Goal: Task Accomplishment & Management: Manage account settings

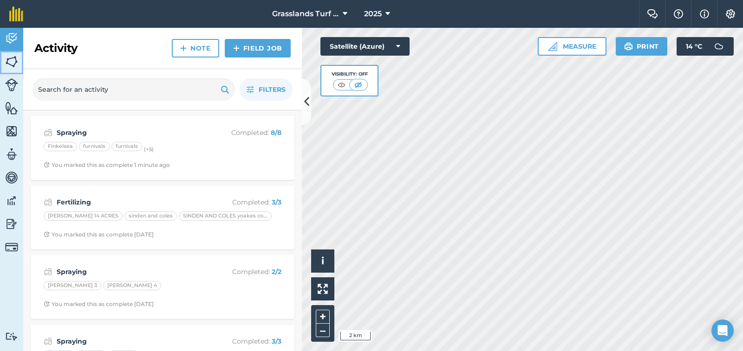
click at [10, 64] on img at bounding box center [11, 62] width 13 height 14
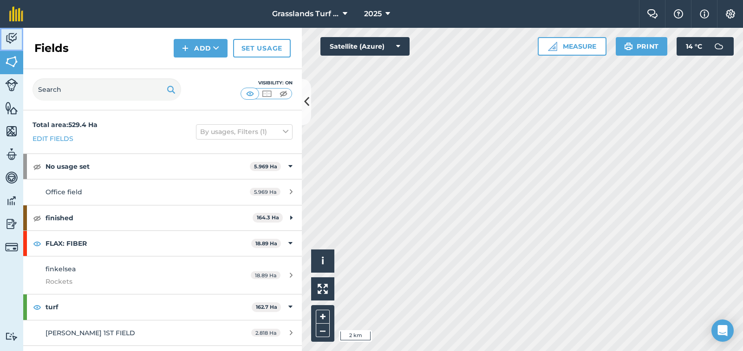
click at [10, 40] on img at bounding box center [11, 39] width 13 height 14
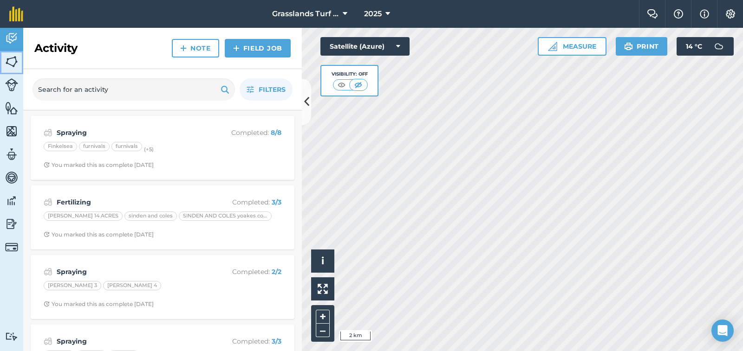
click at [10, 61] on img at bounding box center [11, 62] width 13 height 14
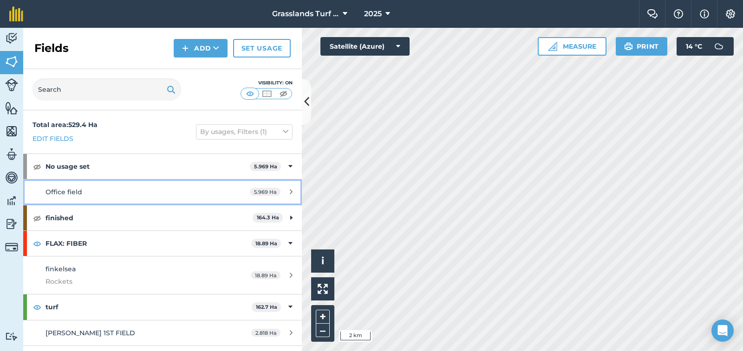
click at [290, 192] on icon at bounding box center [291, 191] width 3 height 7
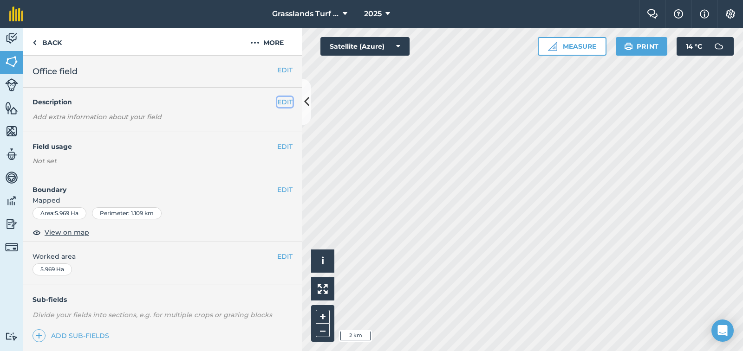
click at [277, 104] on button "EDIT" at bounding box center [284, 102] width 15 height 10
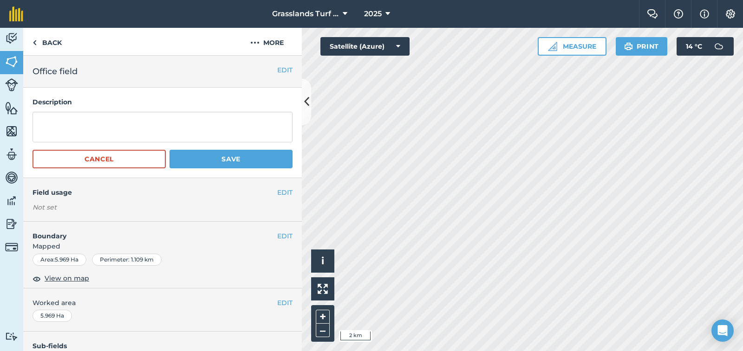
click at [274, 104] on h4 "Description" at bounding box center [162, 102] width 260 height 10
click at [110, 162] on button "Cancel" at bounding box center [98, 159] width 133 height 19
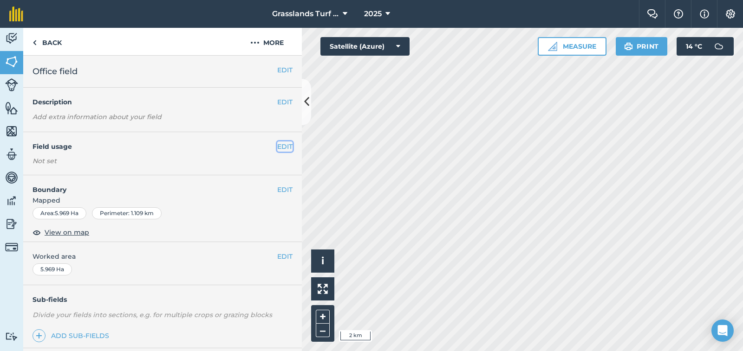
click at [277, 146] on button "EDIT" at bounding box center [284, 147] width 15 height 10
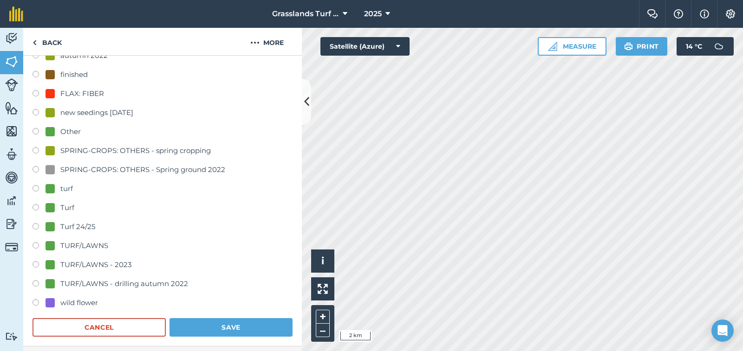
scroll to position [139, 0]
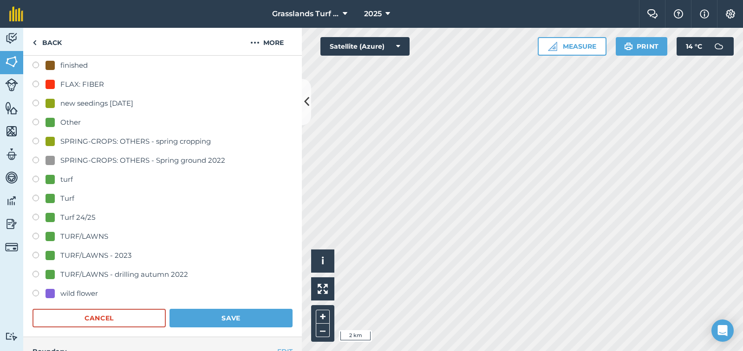
click at [37, 198] on label at bounding box center [38, 199] width 13 height 9
radio input "true"
radio input "false"
click at [227, 321] on button "Save" at bounding box center [230, 318] width 123 height 19
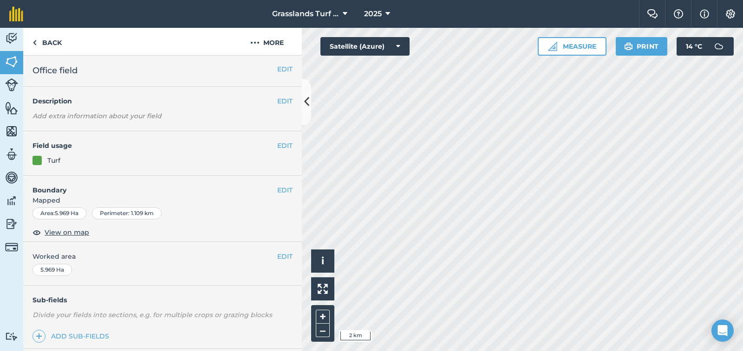
scroll to position [0, 0]
click at [272, 44] on button "More" at bounding box center [267, 41] width 70 height 27
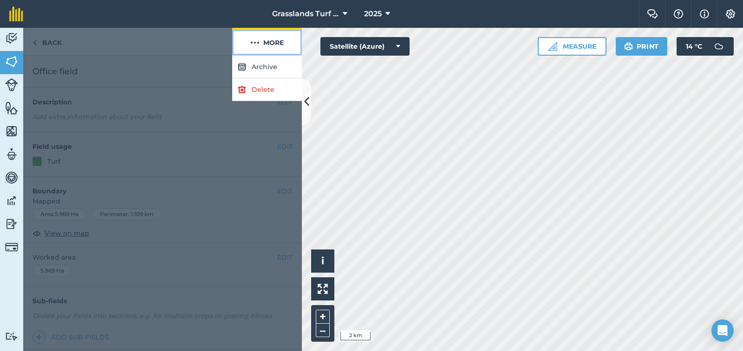
click at [272, 44] on button "More" at bounding box center [267, 41] width 70 height 27
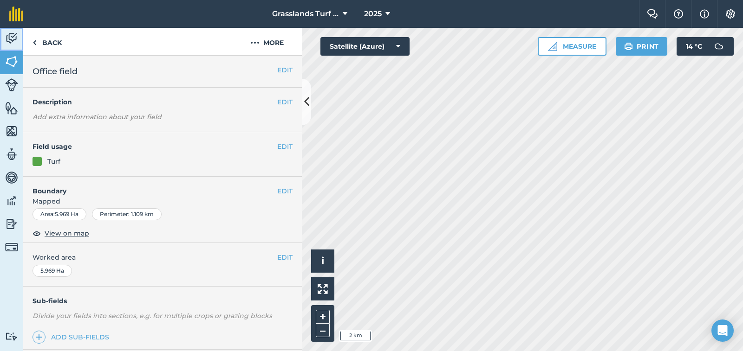
click at [13, 43] on img at bounding box center [11, 39] width 13 height 14
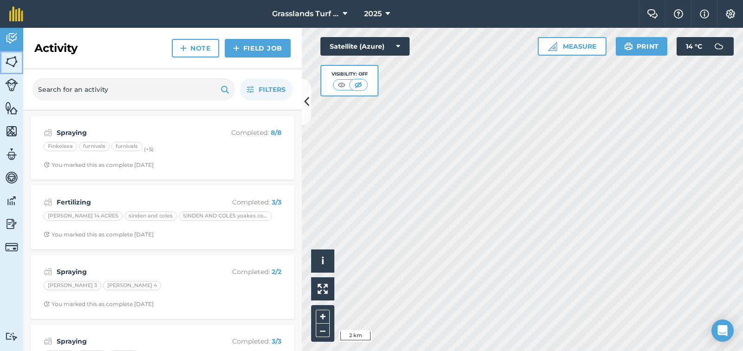
click at [12, 68] on img at bounding box center [11, 62] width 13 height 14
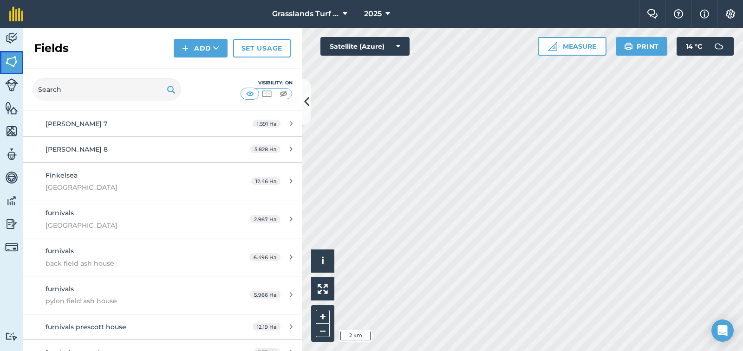
scroll to position [928, 0]
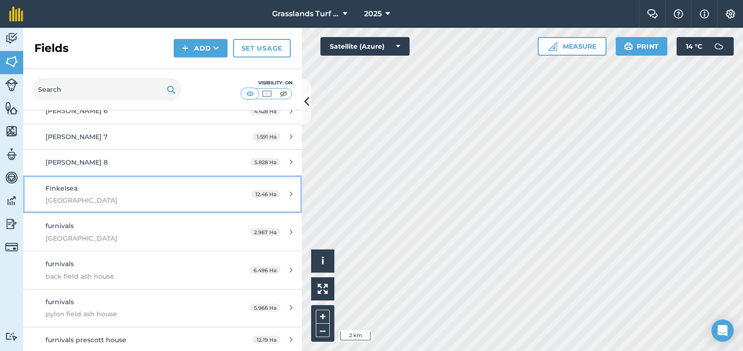
click at [290, 195] on icon at bounding box center [291, 194] width 3 height 7
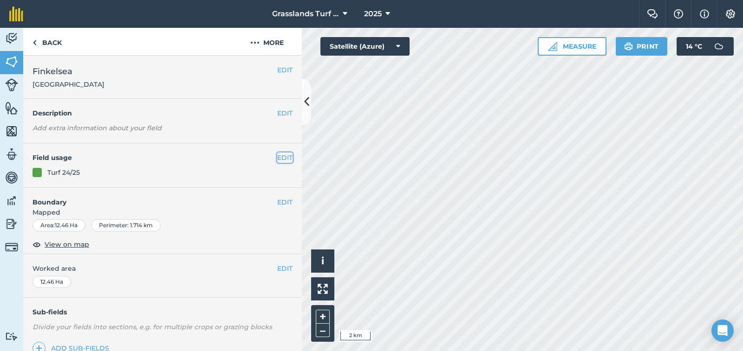
click at [277, 156] on button "EDIT" at bounding box center [284, 158] width 15 height 10
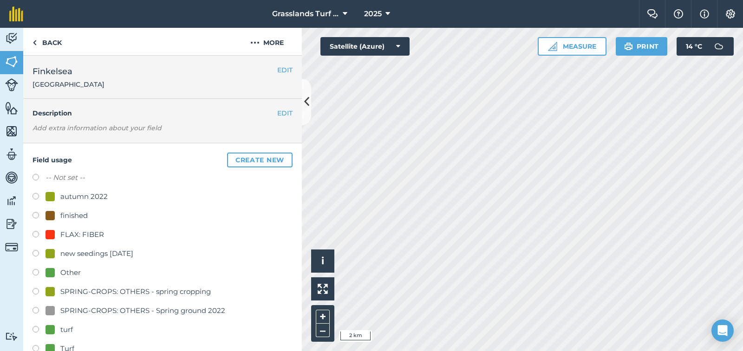
click at [33, 216] on label at bounding box center [38, 216] width 13 height 9
radio input "true"
radio input "false"
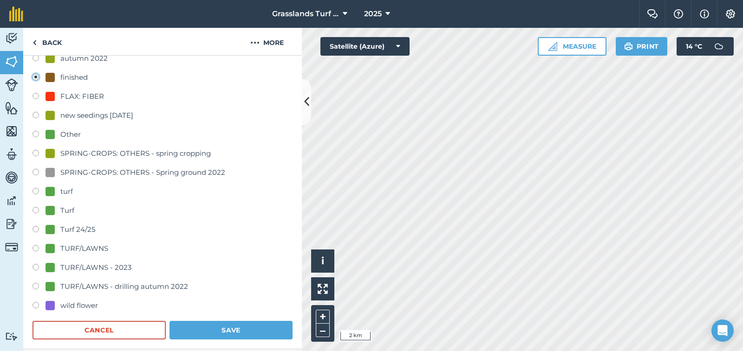
scroll to position [186, 0]
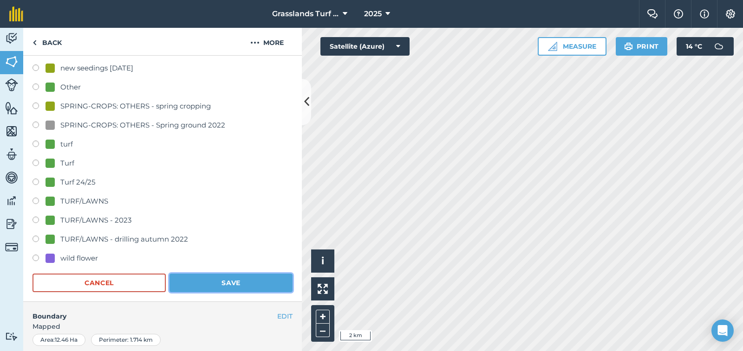
click at [214, 280] on button "Save" at bounding box center [230, 283] width 123 height 19
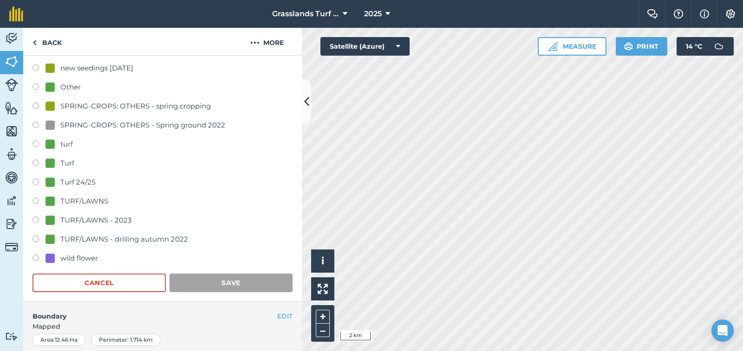
scroll to position [131, 0]
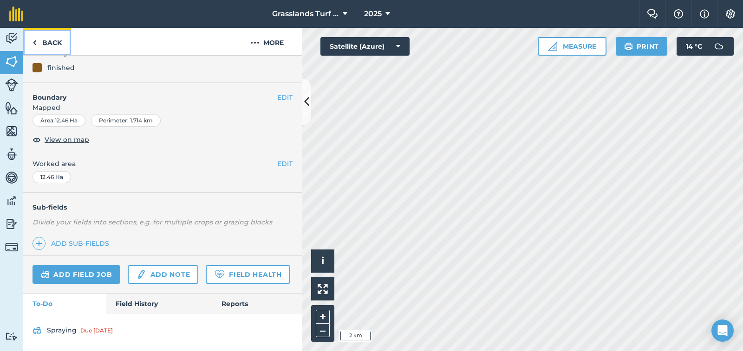
click at [57, 41] on link "Back" at bounding box center [47, 41] width 48 height 27
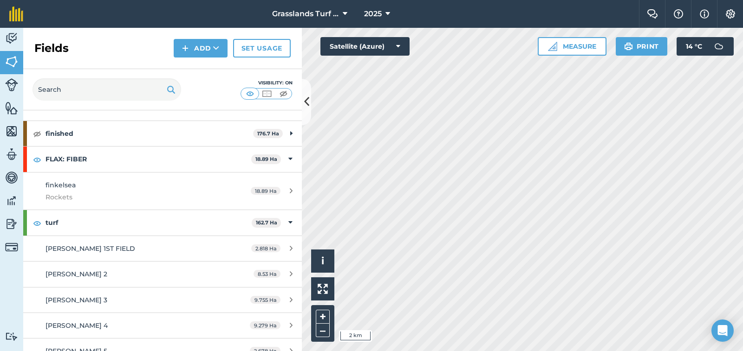
scroll to position [46, 0]
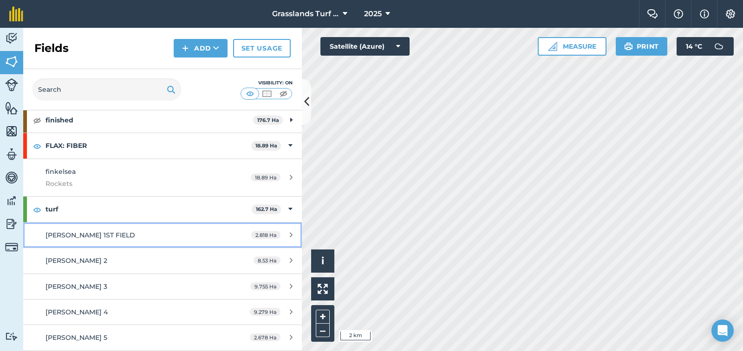
click at [290, 234] on icon at bounding box center [291, 235] width 3 height 7
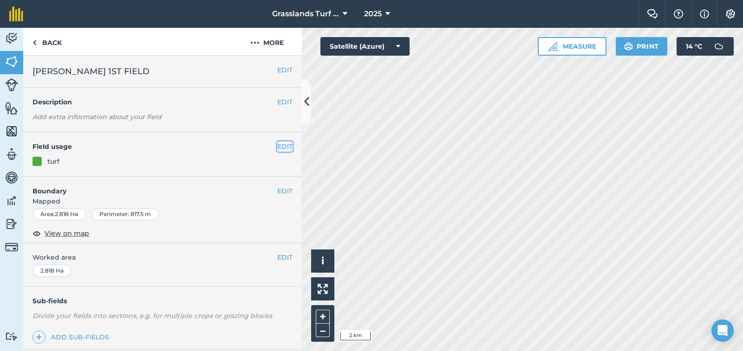
click at [278, 146] on button "EDIT" at bounding box center [284, 147] width 15 height 10
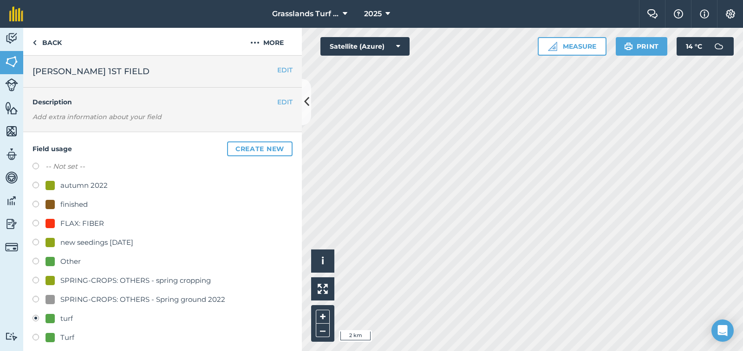
click at [37, 204] on label at bounding box center [38, 205] width 13 height 9
radio input "true"
radio input "false"
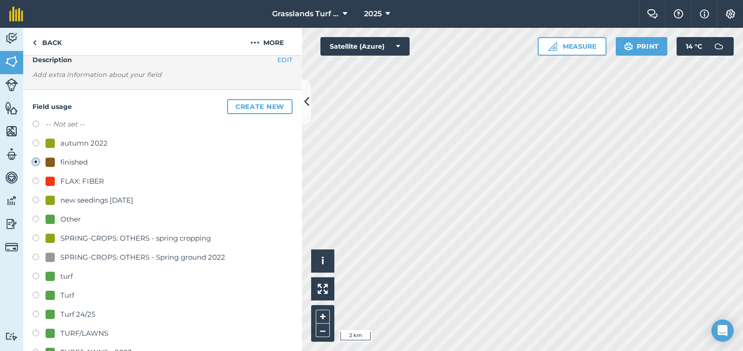
scroll to position [139, 0]
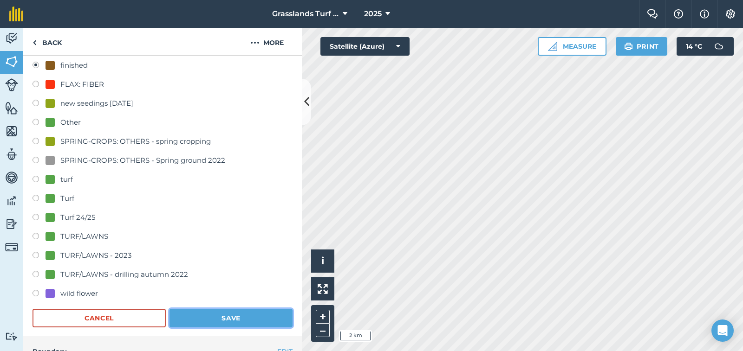
click at [228, 320] on button "Save" at bounding box center [230, 318] width 123 height 19
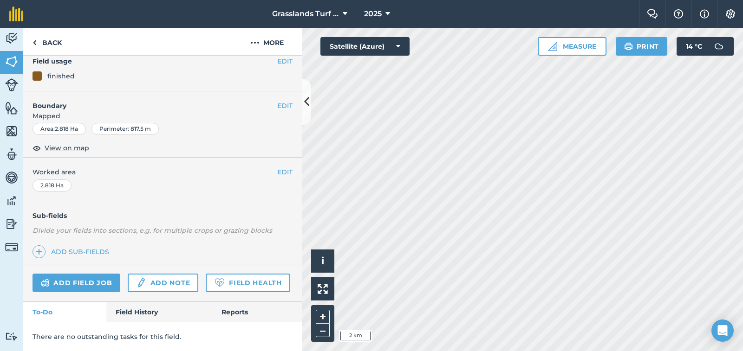
scroll to position [111, 0]
click at [52, 43] on link "Back" at bounding box center [47, 41] width 48 height 27
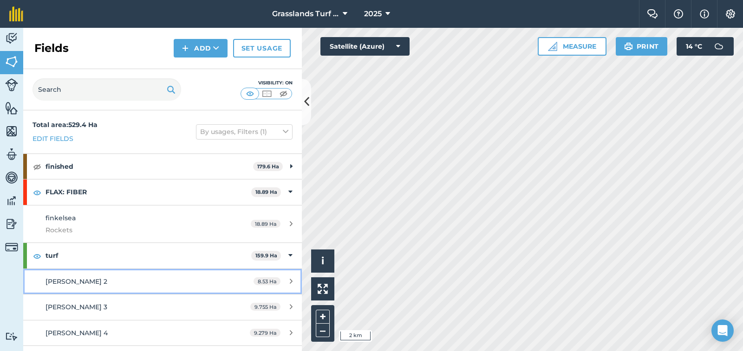
click at [290, 280] on icon at bounding box center [291, 281] width 3 height 7
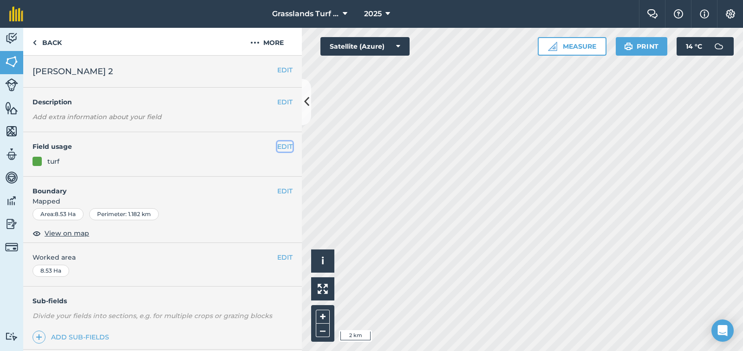
click at [277, 146] on button "EDIT" at bounding box center [284, 147] width 15 height 10
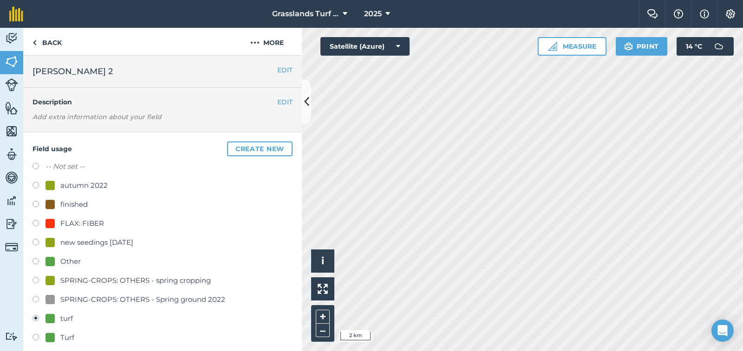
click at [34, 204] on label at bounding box center [38, 205] width 13 height 9
radio input "true"
radio input "false"
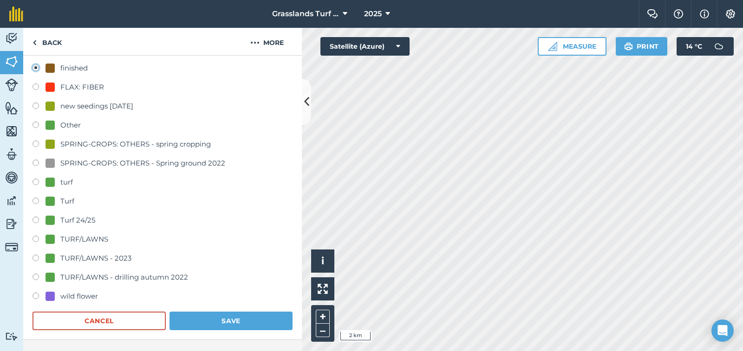
scroll to position [139, 0]
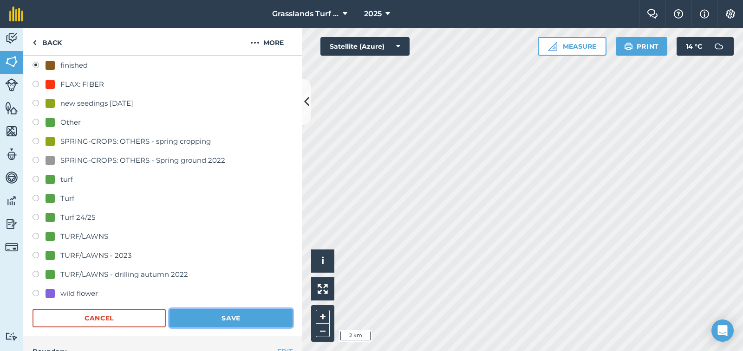
click at [218, 318] on button "Save" at bounding box center [230, 318] width 123 height 19
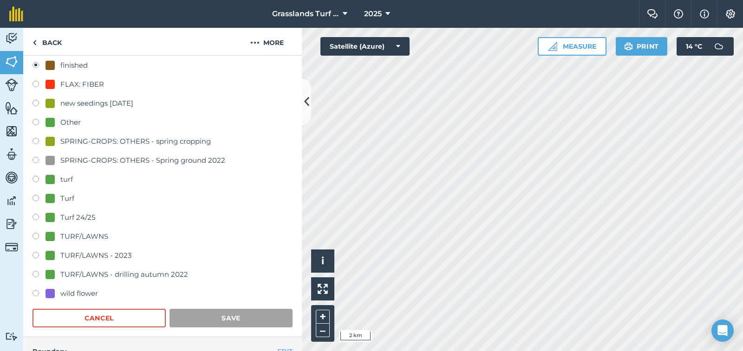
scroll to position [111, 0]
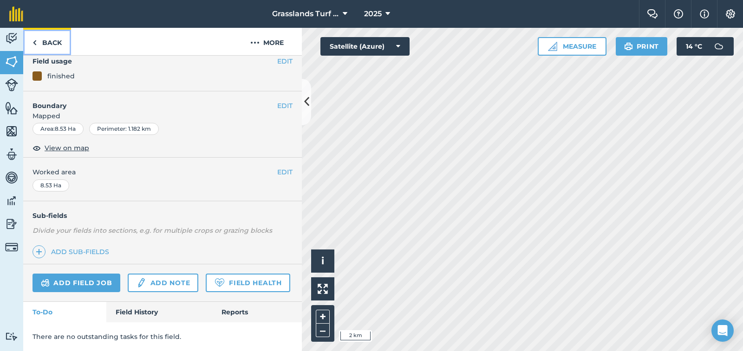
click at [39, 45] on link "Back" at bounding box center [47, 41] width 48 height 27
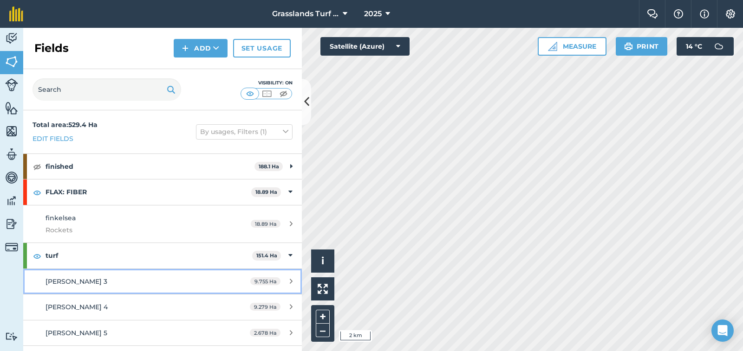
click at [281, 282] on div "9.755 Ha" at bounding box center [271, 281] width 61 height 7
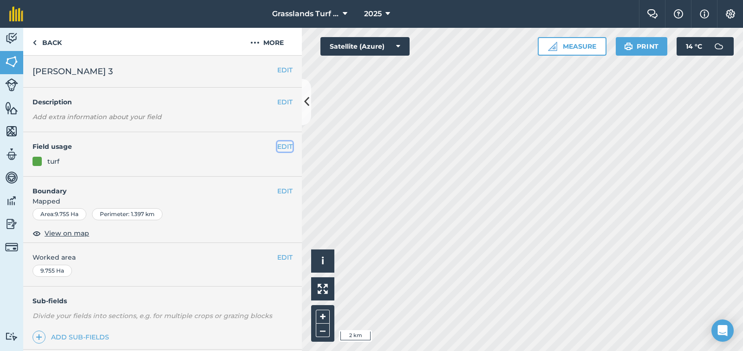
click at [277, 148] on button "EDIT" at bounding box center [284, 147] width 15 height 10
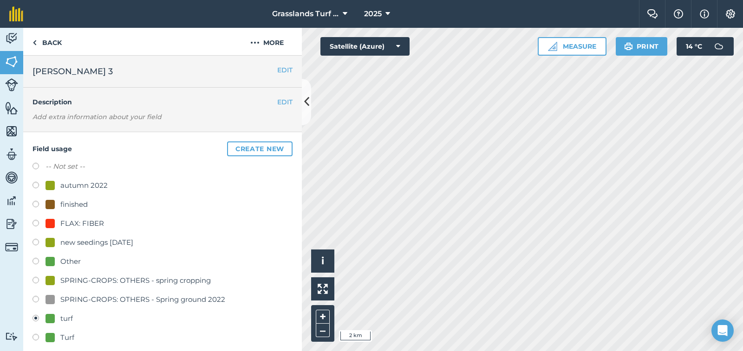
click at [34, 204] on label at bounding box center [38, 205] width 13 height 9
radio input "true"
radio input "false"
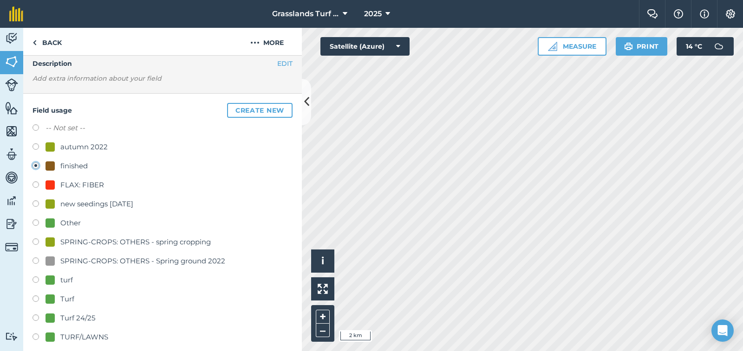
scroll to position [139, 0]
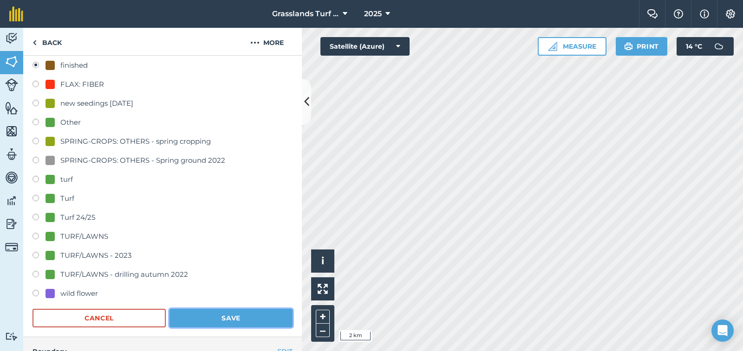
click at [224, 314] on button "Save" at bounding box center [230, 318] width 123 height 19
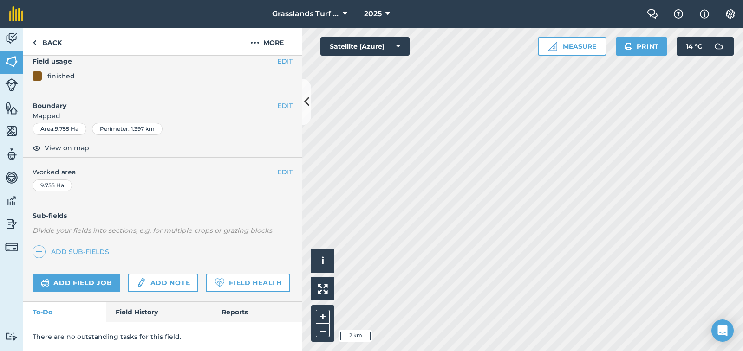
scroll to position [111, 0]
click at [40, 42] on link "Back" at bounding box center [47, 41] width 48 height 27
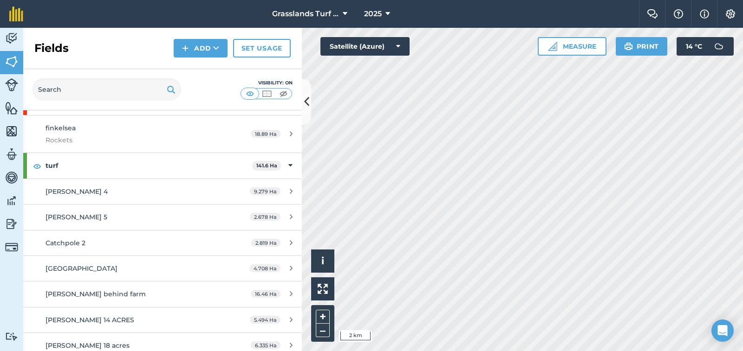
scroll to position [93, 0]
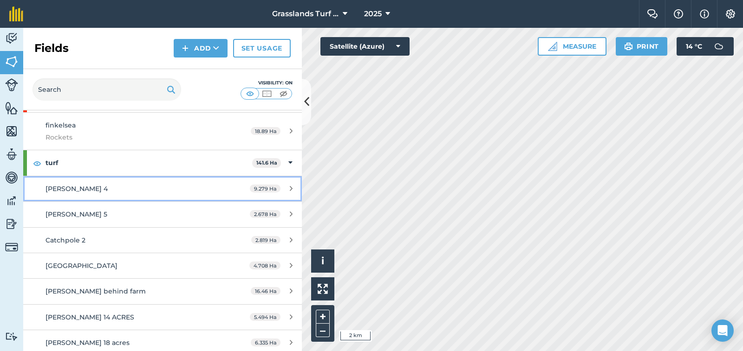
click at [281, 188] on div "9.279 Ha" at bounding box center [270, 188] width 61 height 7
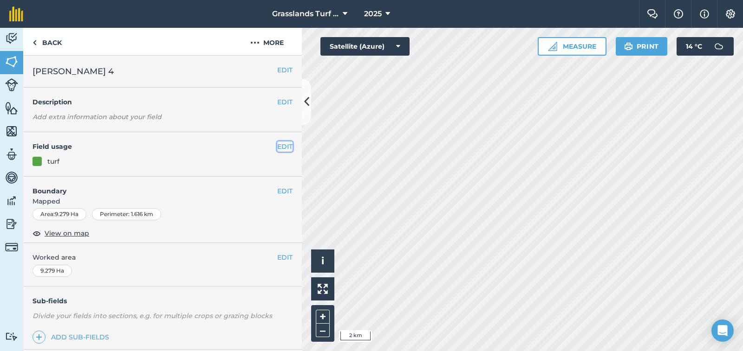
click at [278, 146] on button "EDIT" at bounding box center [284, 147] width 15 height 10
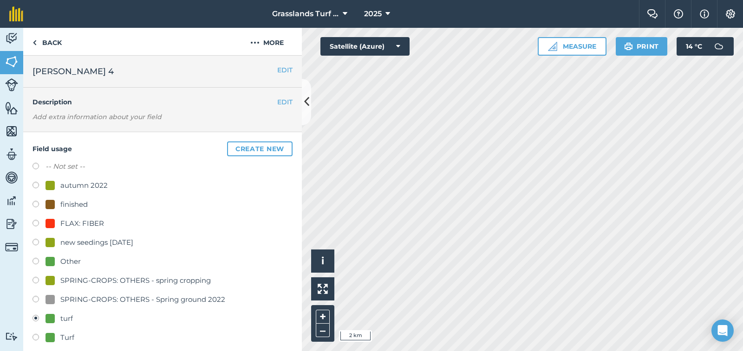
click at [34, 206] on label at bounding box center [38, 205] width 13 height 9
radio input "true"
radio input "false"
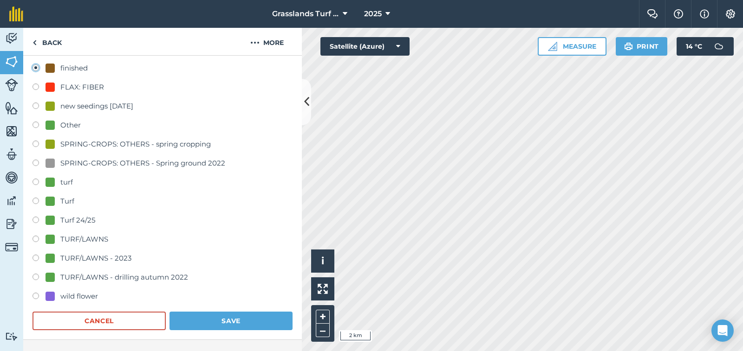
scroll to position [139, 0]
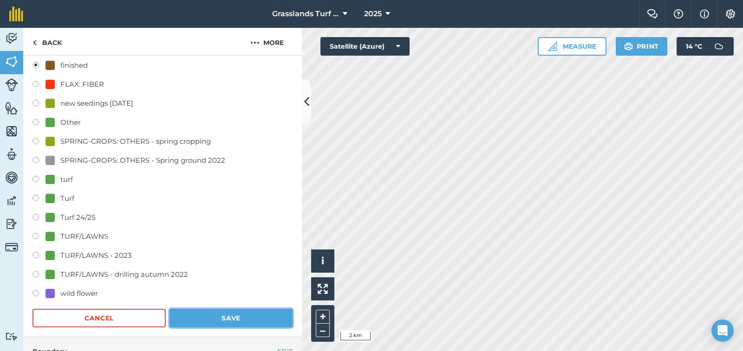
click at [227, 322] on button "Save" at bounding box center [230, 318] width 123 height 19
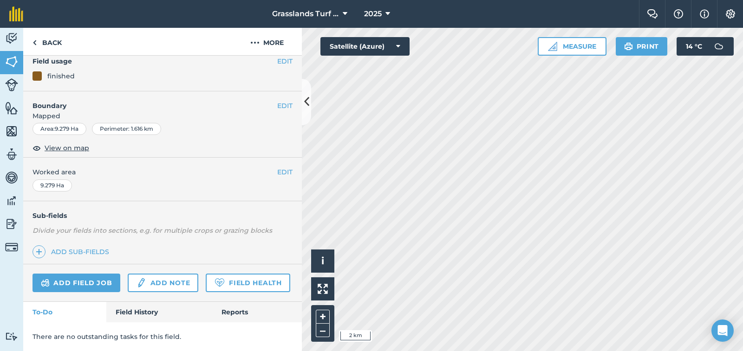
scroll to position [111, 0]
click at [45, 39] on link "Back" at bounding box center [47, 41] width 48 height 27
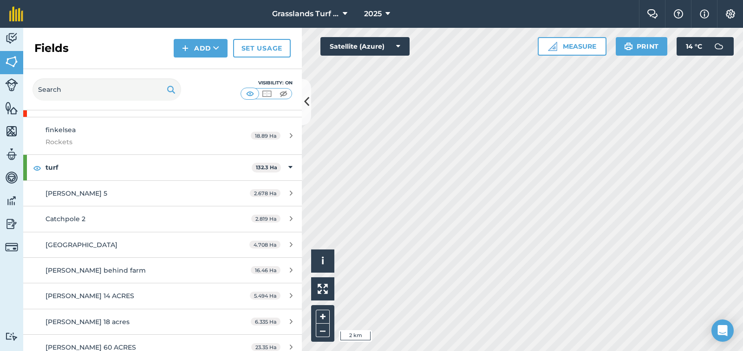
scroll to position [93, 0]
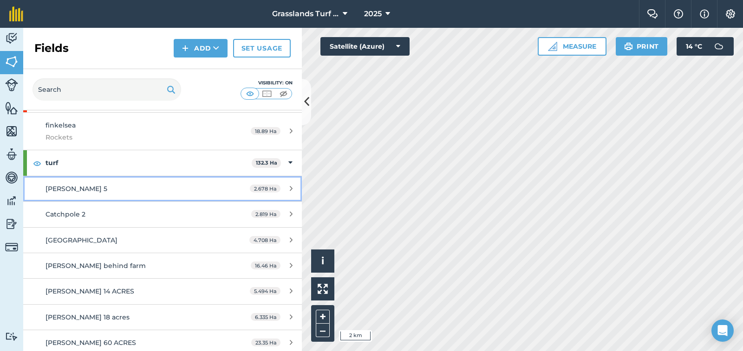
click at [290, 188] on icon at bounding box center [291, 188] width 3 height 7
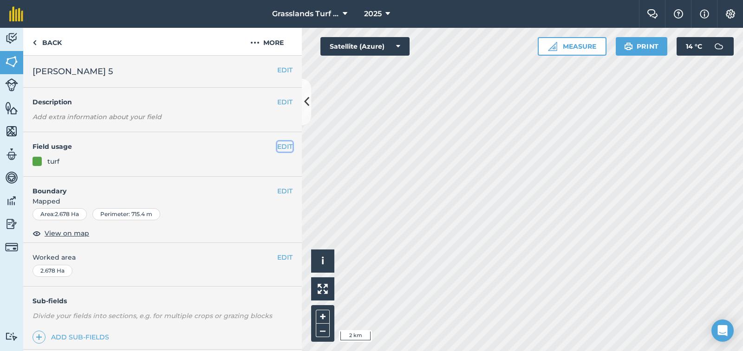
click at [277, 148] on button "EDIT" at bounding box center [284, 147] width 15 height 10
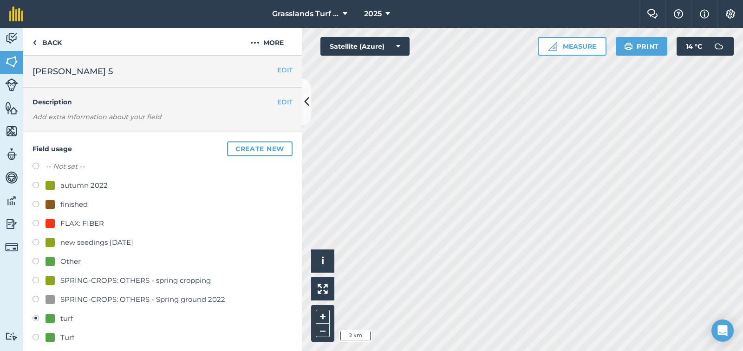
click at [36, 202] on label at bounding box center [38, 205] width 13 height 9
radio input "true"
radio input "false"
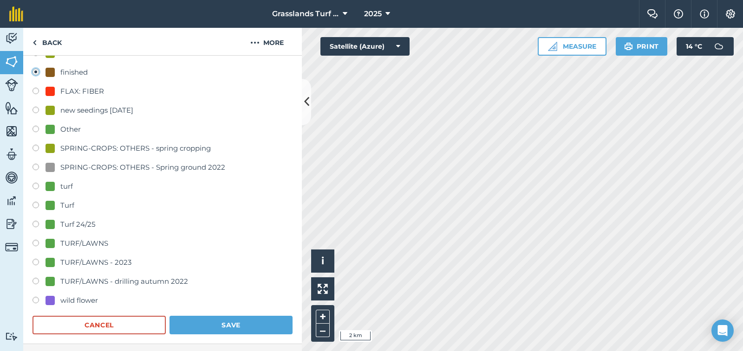
scroll to position [139, 0]
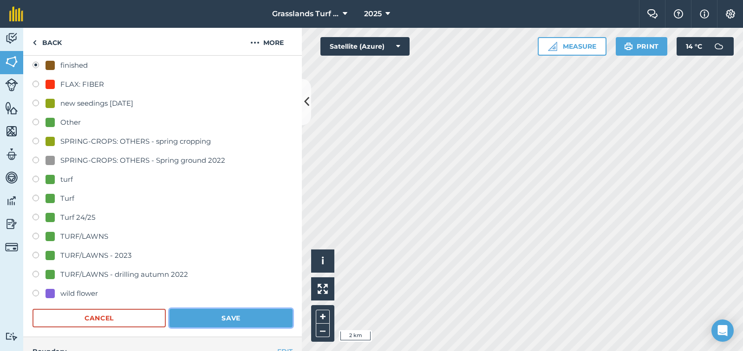
click at [248, 323] on button "Save" at bounding box center [230, 318] width 123 height 19
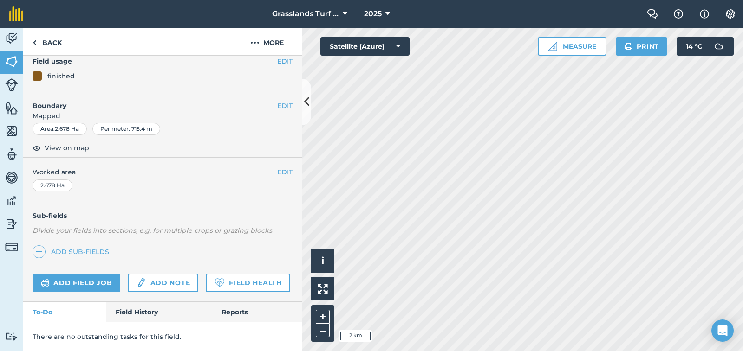
scroll to position [111, 0]
click at [48, 44] on link "Back" at bounding box center [47, 41] width 48 height 27
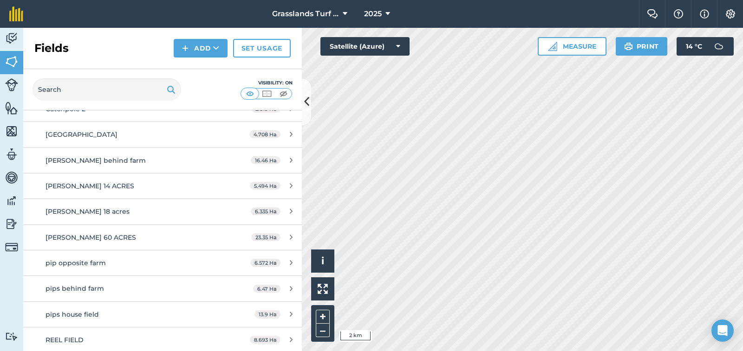
scroll to position [186, 0]
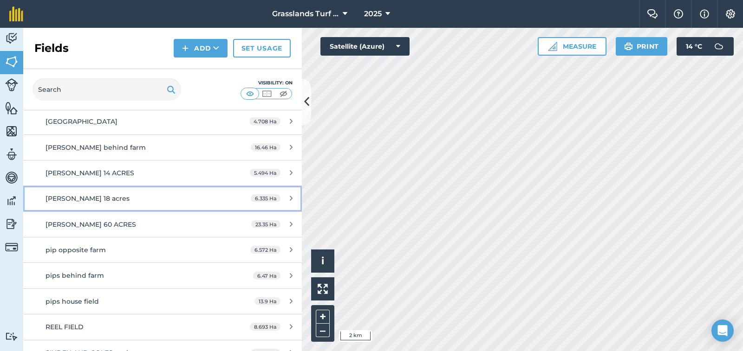
click at [290, 197] on icon at bounding box center [291, 198] width 3 height 7
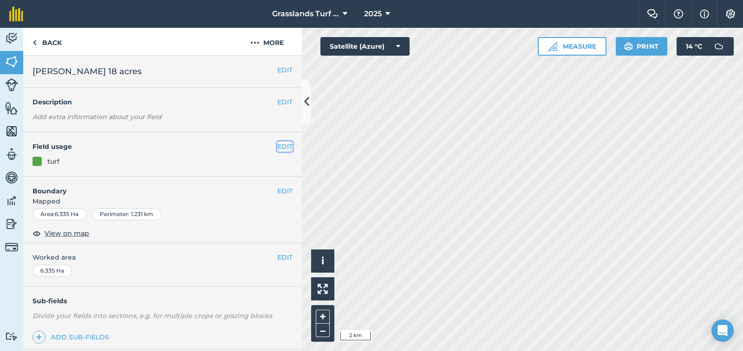
click at [277, 147] on button "EDIT" at bounding box center [284, 147] width 15 height 10
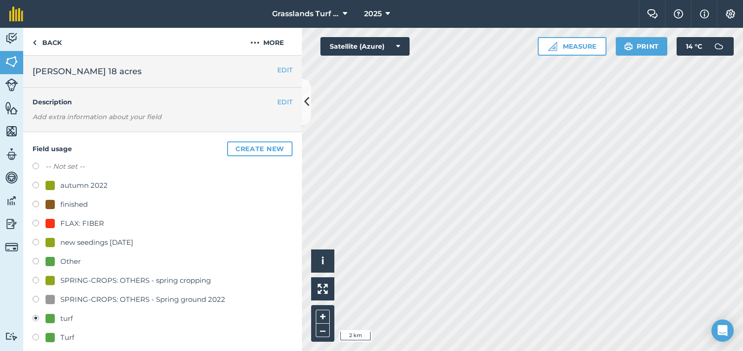
click at [36, 203] on label at bounding box center [38, 205] width 13 height 9
radio input "true"
radio input "false"
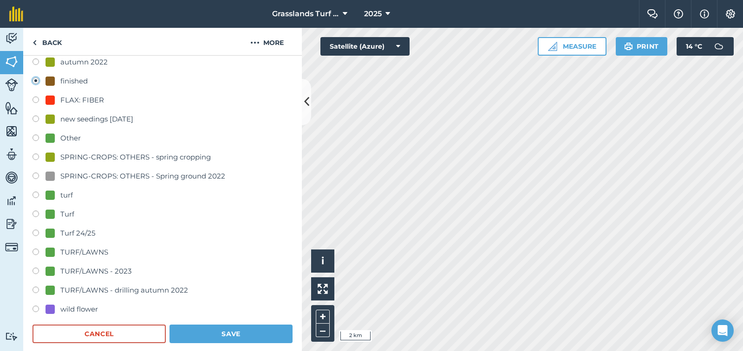
scroll to position [139, 0]
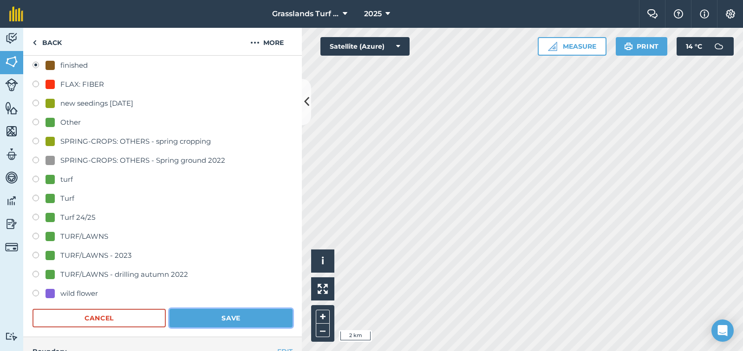
click at [238, 314] on button "Save" at bounding box center [230, 318] width 123 height 19
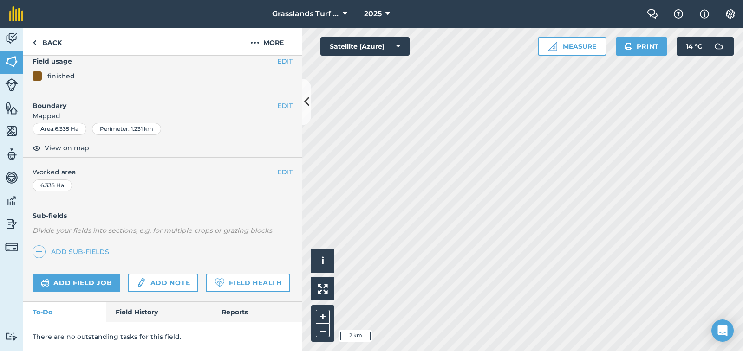
scroll to position [111, 0]
click at [48, 44] on link "Back" at bounding box center [47, 41] width 48 height 27
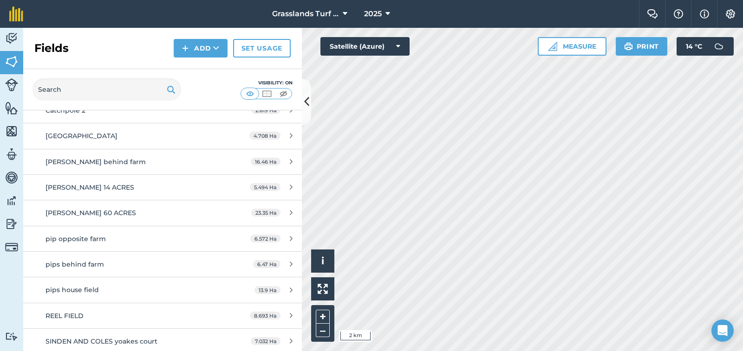
scroll to position [186, 0]
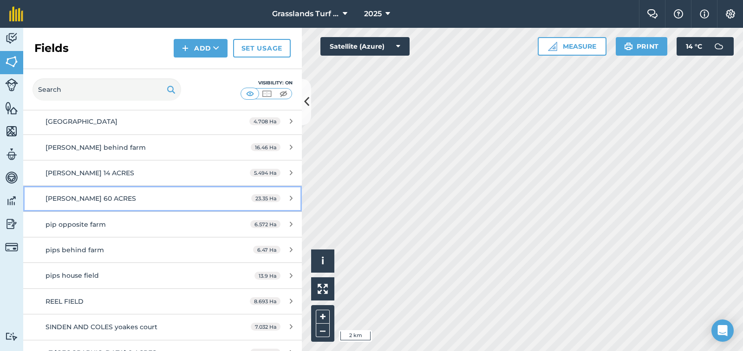
click at [290, 196] on icon at bounding box center [291, 198] width 3 height 7
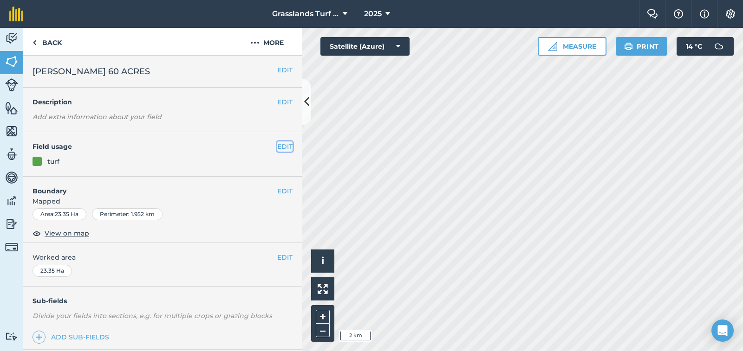
click at [277, 147] on button "EDIT" at bounding box center [284, 147] width 15 height 10
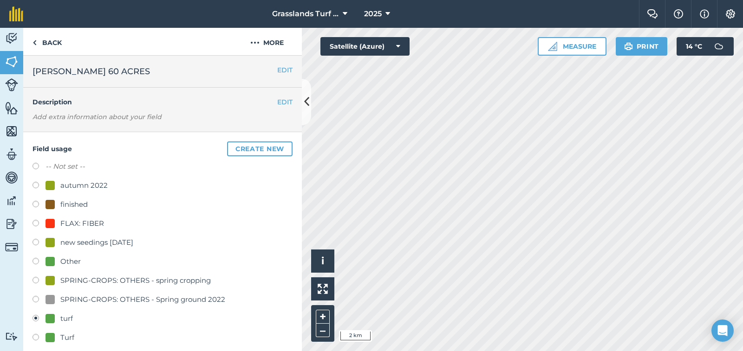
click at [35, 205] on label at bounding box center [38, 205] width 13 height 9
radio input "true"
radio input "false"
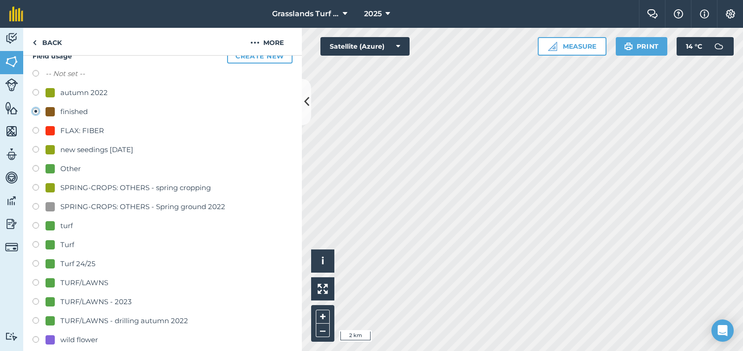
scroll to position [186, 0]
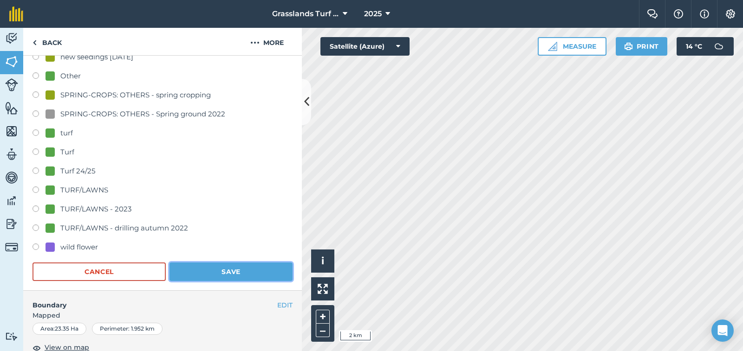
click at [230, 274] on button "Save" at bounding box center [230, 272] width 123 height 19
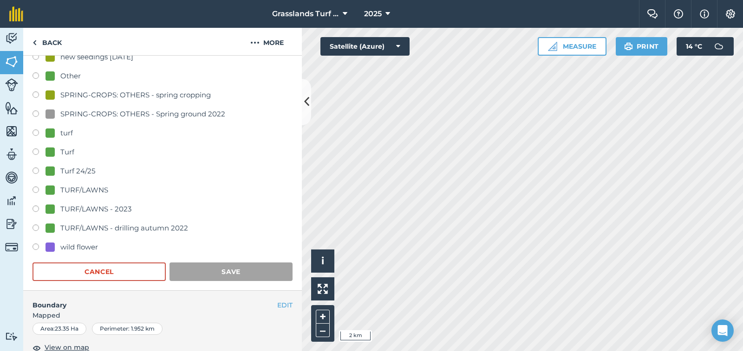
scroll to position [120, 0]
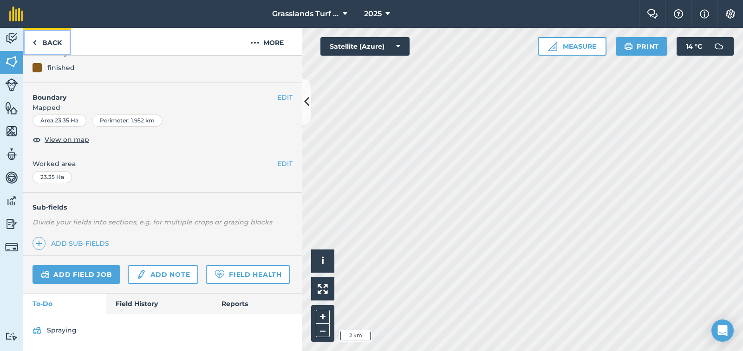
click at [51, 42] on link "Back" at bounding box center [47, 41] width 48 height 27
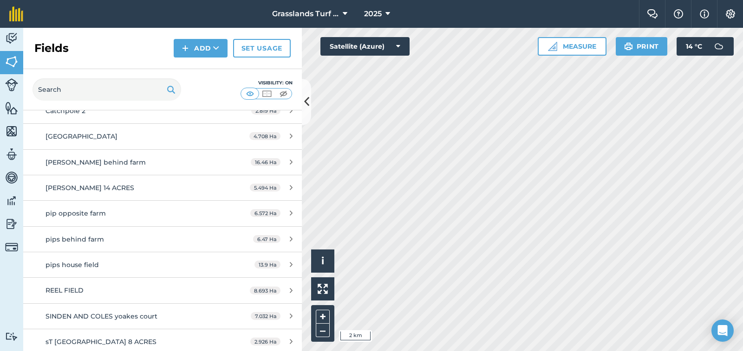
scroll to position [186, 0]
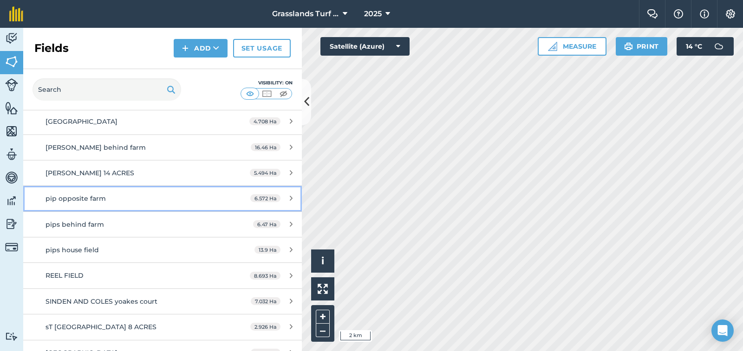
click at [281, 201] on div "6.572 Ha" at bounding box center [271, 198] width 61 height 7
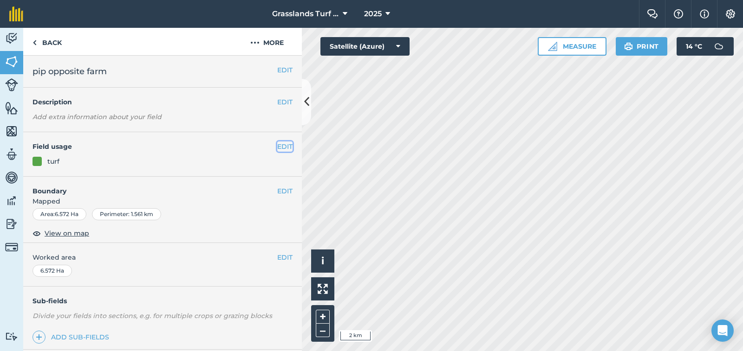
click at [277, 143] on button "EDIT" at bounding box center [284, 147] width 15 height 10
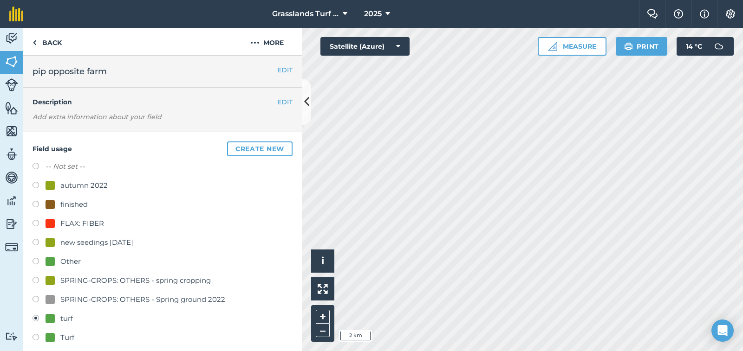
click at [34, 204] on label at bounding box center [38, 205] width 13 height 9
radio input "true"
radio input "false"
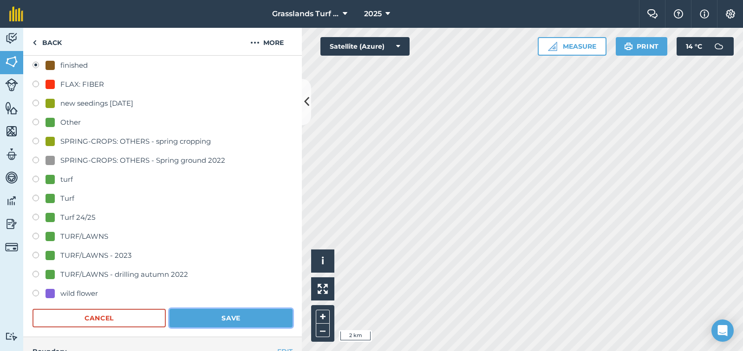
click at [244, 312] on button "Save" at bounding box center [230, 318] width 123 height 19
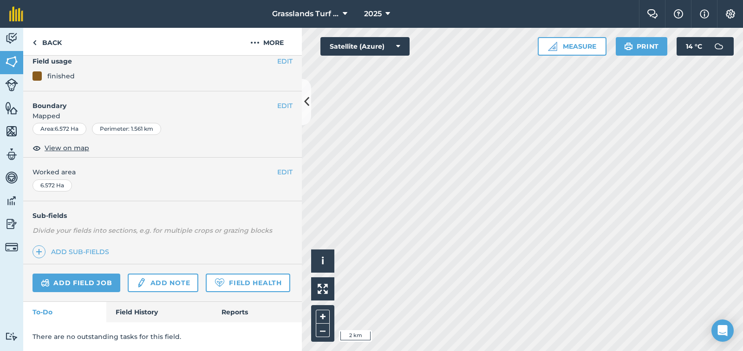
scroll to position [111, 0]
click at [44, 39] on link "Back" at bounding box center [47, 41] width 48 height 27
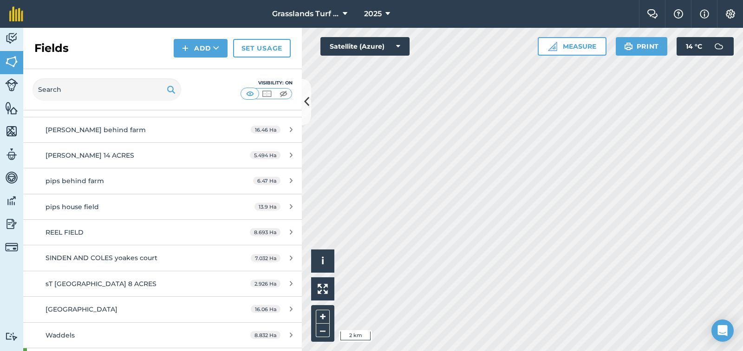
scroll to position [232, 0]
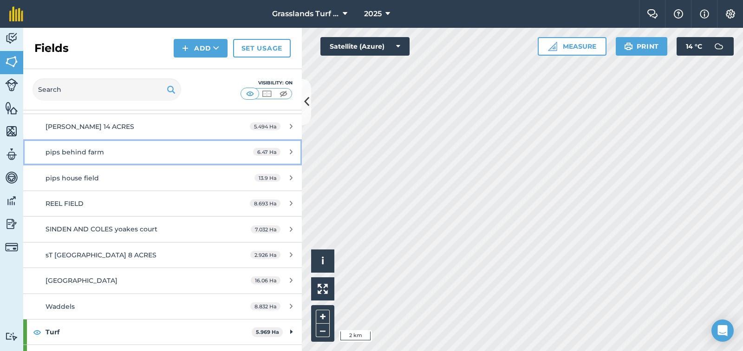
click at [281, 151] on div "6.47 Ha" at bounding box center [273, 152] width 58 height 7
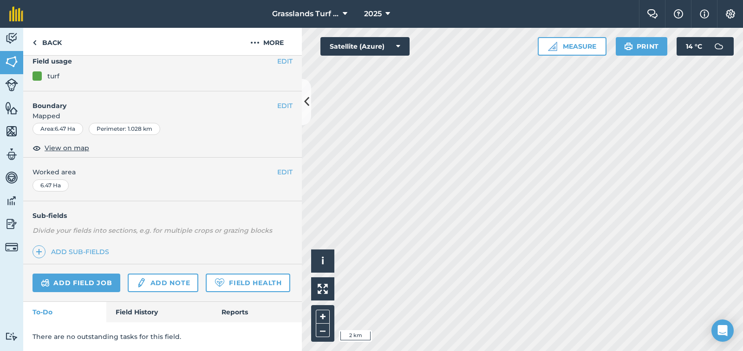
scroll to position [65, 0]
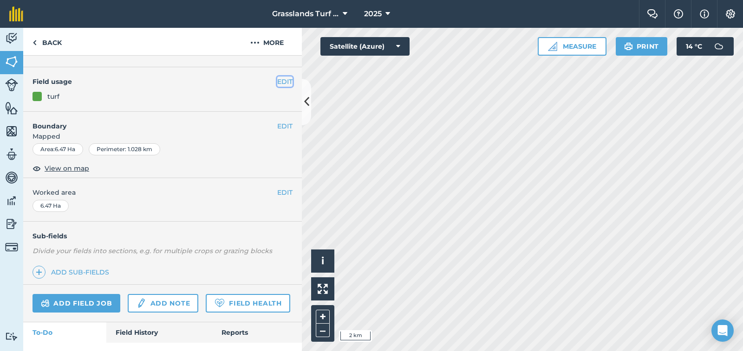
click at [277, 83] on button "EDIT" at bounding box center [284, 82] width 15 height 10
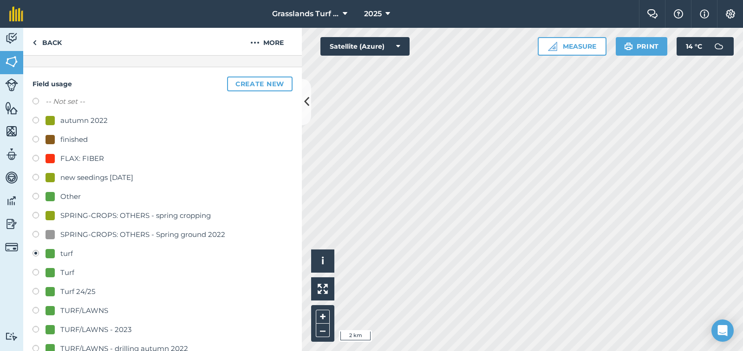
click at [37, 140] on label at bounding box center [38, 140] width 13 height 9
radio input "true"
radio input "false"
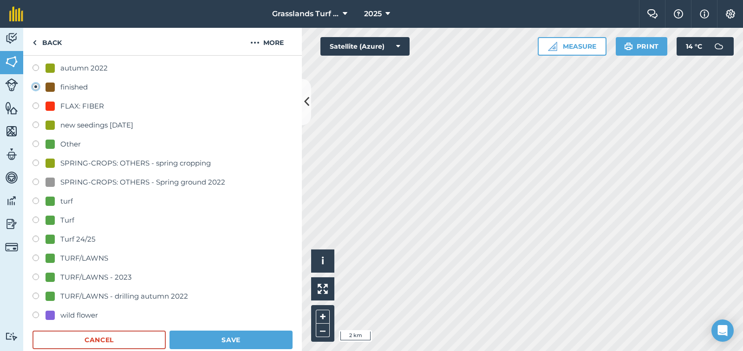
scroll to position [204, 0]
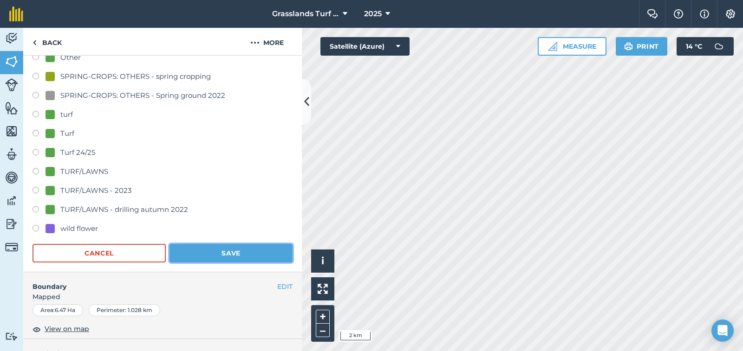
click at [236, 251] on button "Save" at bounding box center [230, 253] width 123 height 19
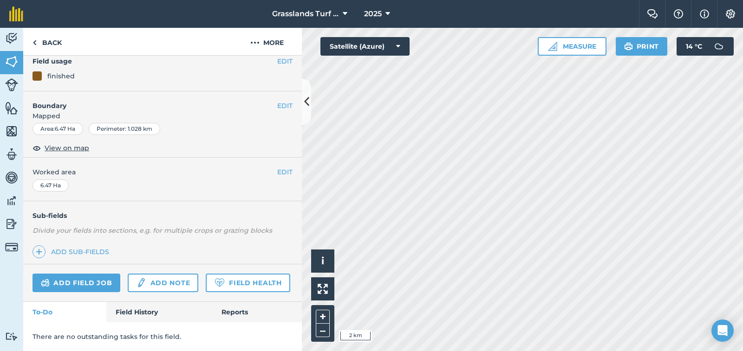
scroll to position [111, 0]
click at [52, 46] on link "Back" at bounding box center [47, 41] width 48 height 27
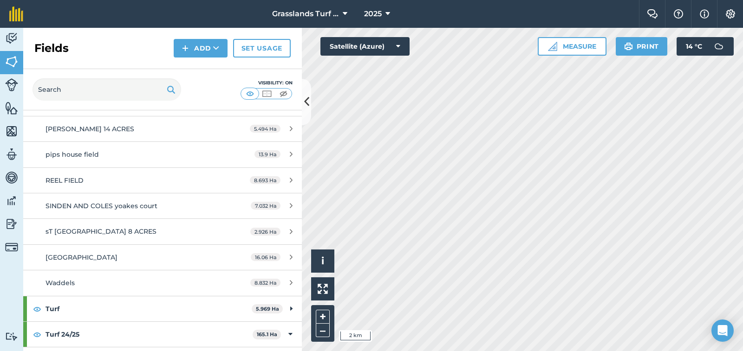
scroll to position [232, 0]
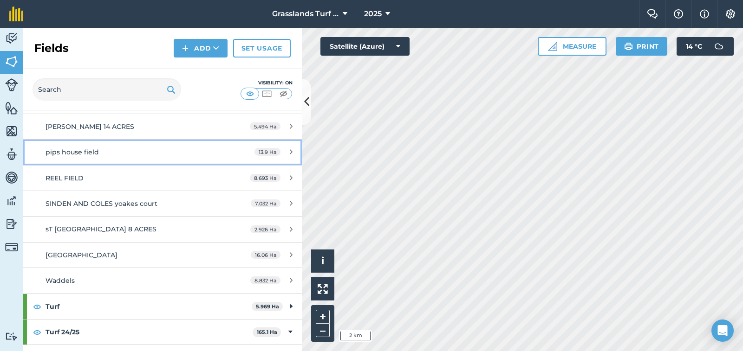
click at [290, 153] on icon at bounding box center [291, 152] width 3 height 7
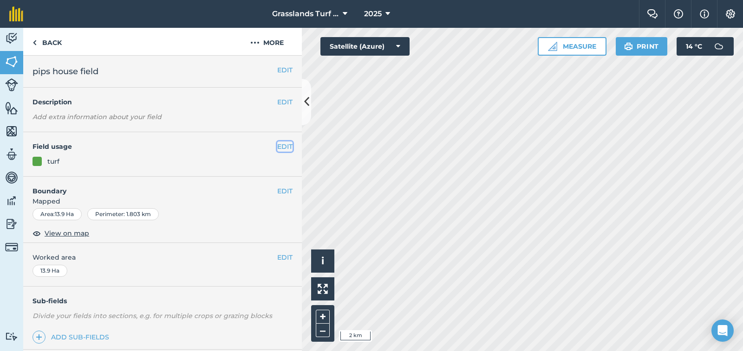
click at [277, 148] on button "EDIT" at bounding box center [284, 147] width 15 height 10
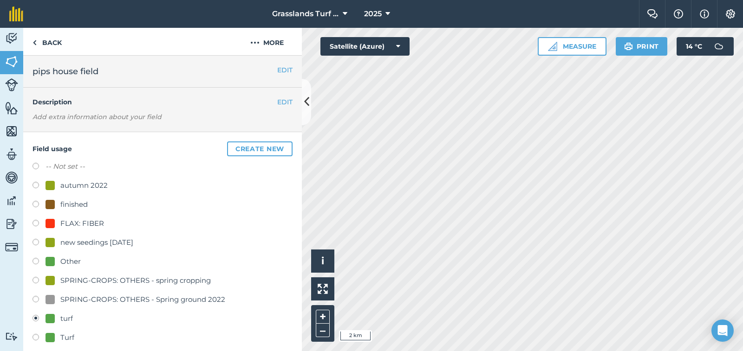
click at [38, 203] on label at bounding box center [38, 205] width 13 height 9
radio input "true"
radio input "false"
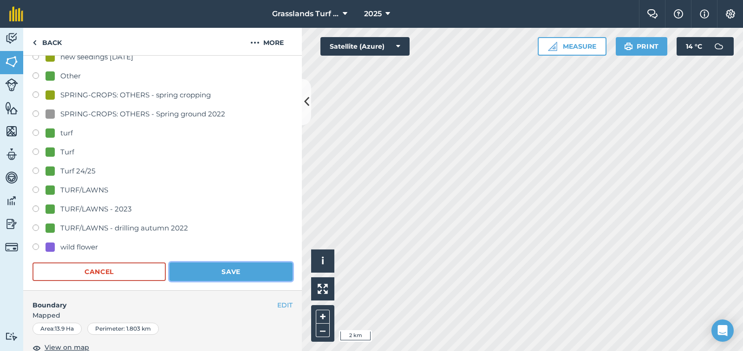
click at [223, 272] on button "Save" at bounding box center [230, 272] width 123 height 19
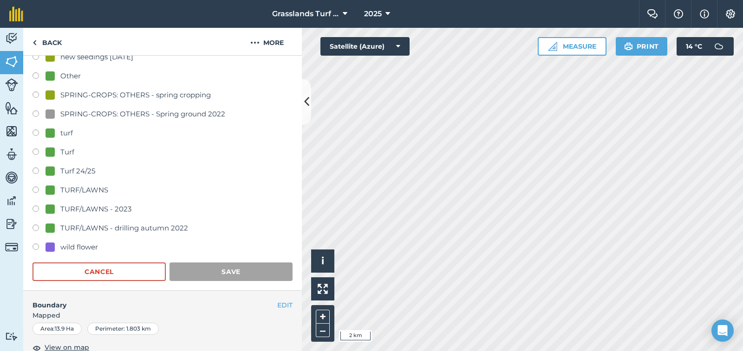
scroll to position [111, 0]
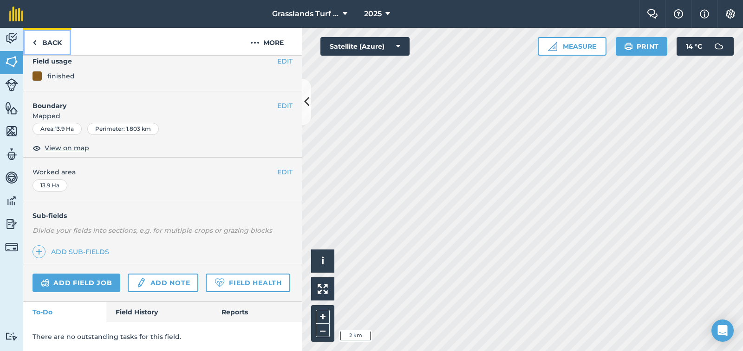
click at [49, 45] on link "Back" at bounding box center [47, 41] width 48 height 27
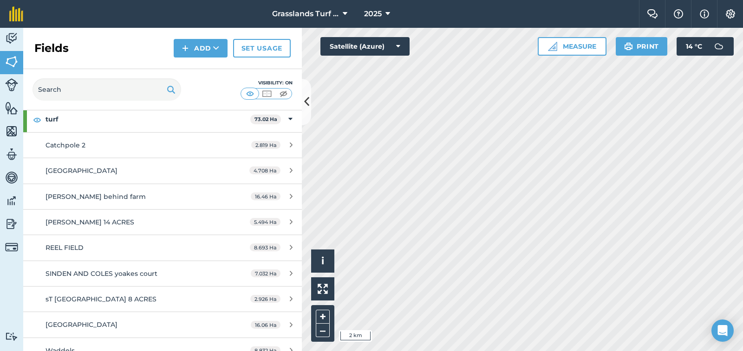
scroll to position [139, 0]
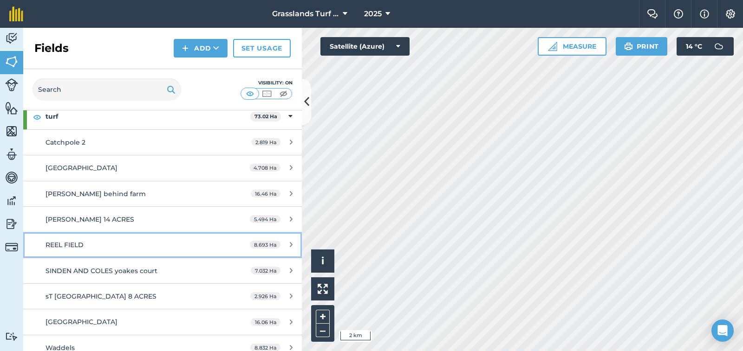
click at [281, 244] on div "8.693 Ha" at bounding box center [270, 244] width 61 height 7
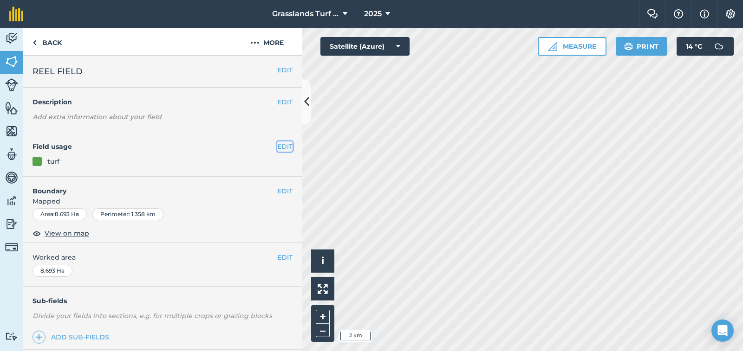
click at [277, 145] on button "EDIT" at bounding box center [284, 147] width 15 height 10
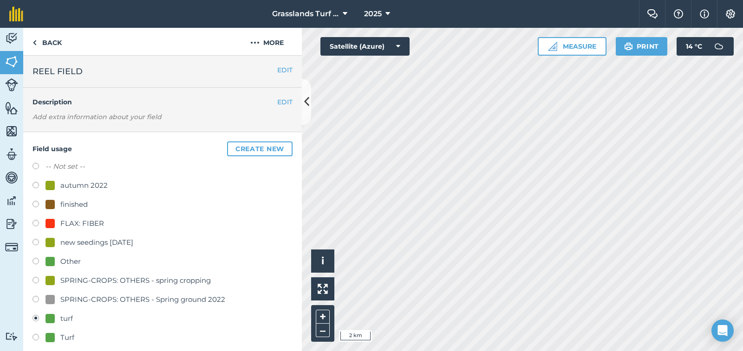
click at [36, 203] on label at bounding box center [38, 205] width 13 height 9
radio input "true"
radio input "false"
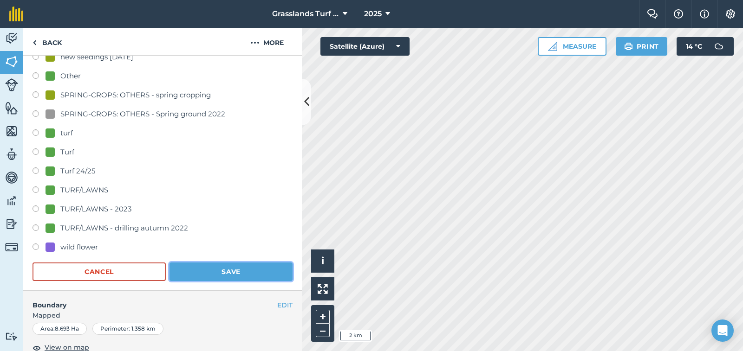
click at [218, 273] on button "Save" at bounding box center [230, 272] width 123 height 19
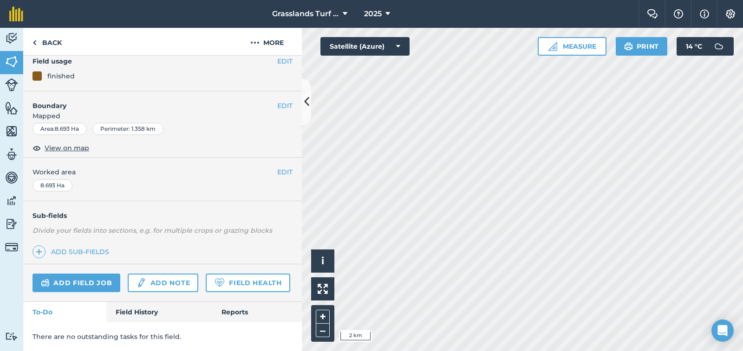
scroll to position [111, 0]
click at [54, 45] on link "Back" at bounding box center [47, 41] width 48 height 27
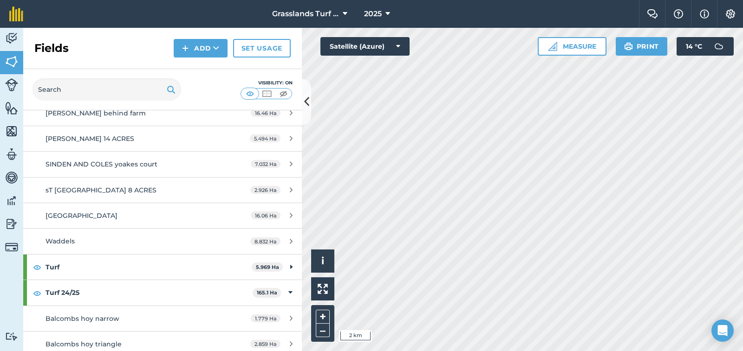
scroll to position [232, 0]
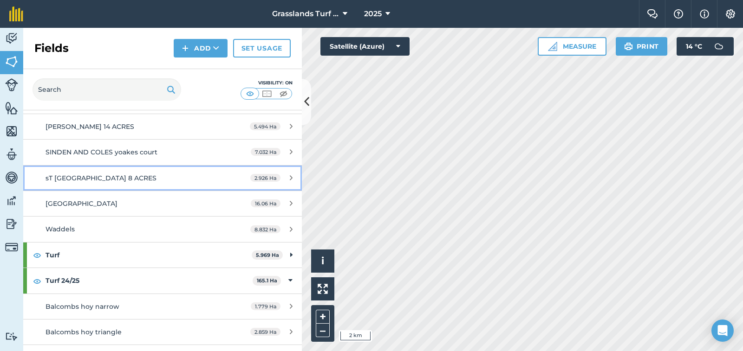
click at [290, 177] on icon at bounding box center [291, 178] width 3 height 7
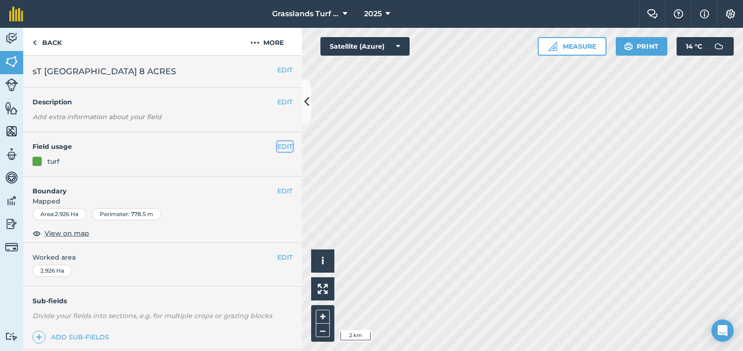
click at [277, 147] on button "EDIT" at bounding box center [284, 147] width 15 height 10
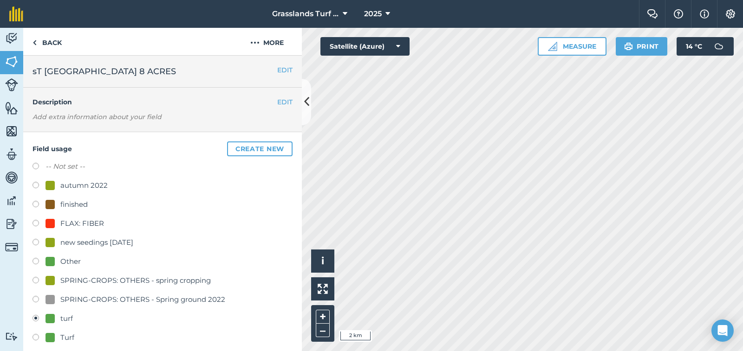
click at [34, 206] on label at bounding box center [38, 205] width 13 height 9
radio input "true"
radio input "false"
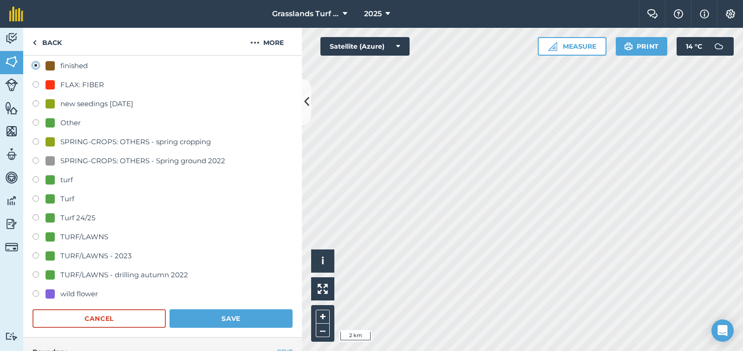
scroll to position [139, 0]
click at [233, 317] on button "Save" at bounding box center [230, 318] width 123 height 19
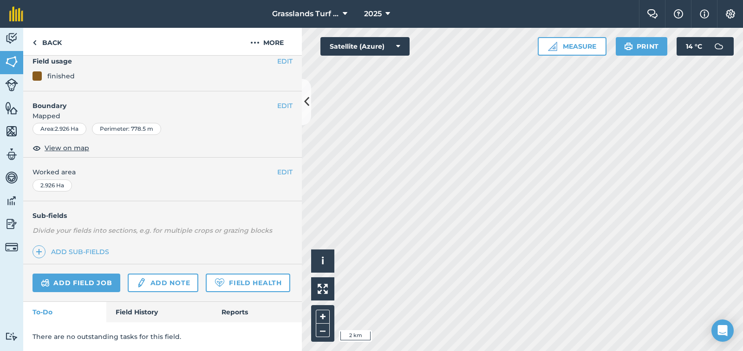
scroll to position [111, 0]
click at [54, 41] on link "Back" at bounding box center [47, 41] width 48 height 27
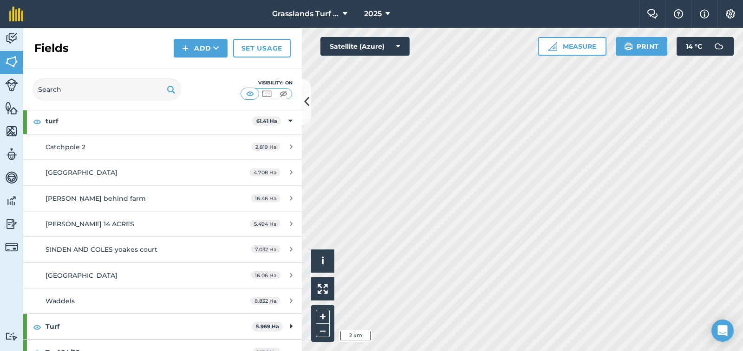
scroll to position [139, 0]
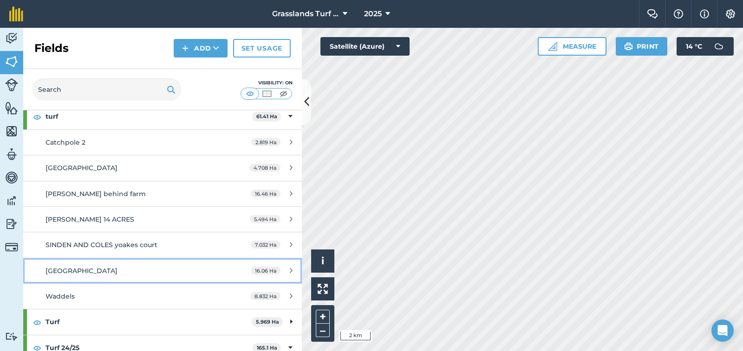
click at [281, 271] on div "16.06 Ha" at bounding box center [271, 270] width 60 height 7
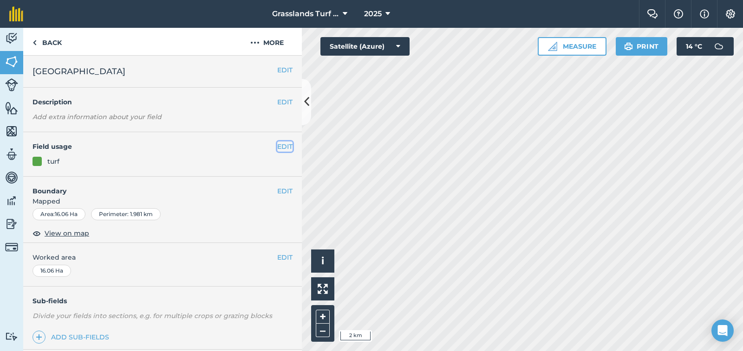
click at [277, 146] on button "EDIT" at bounding box center [284, 147] width 15 height 10
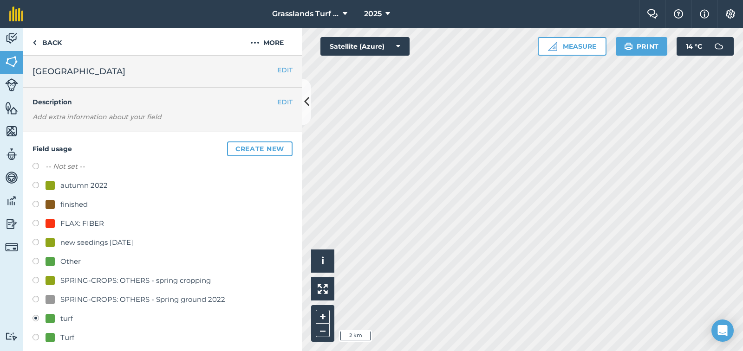
click at [37, 205] on label at bounding box center [38, 205] width 13 height 9
radio input "true"
radio input "false"
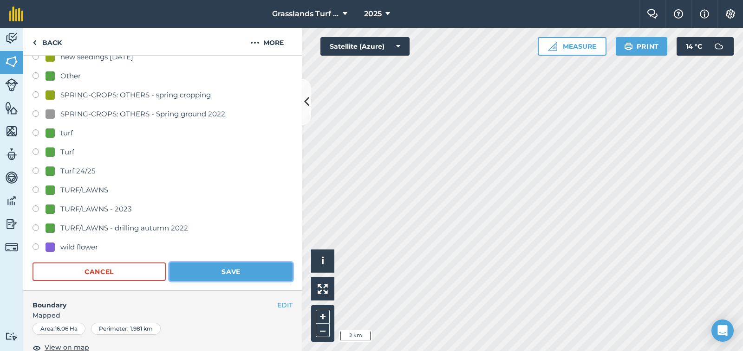
click at [216, 271] on button "Save" at bounding box center [230, 272] width 123 height 19
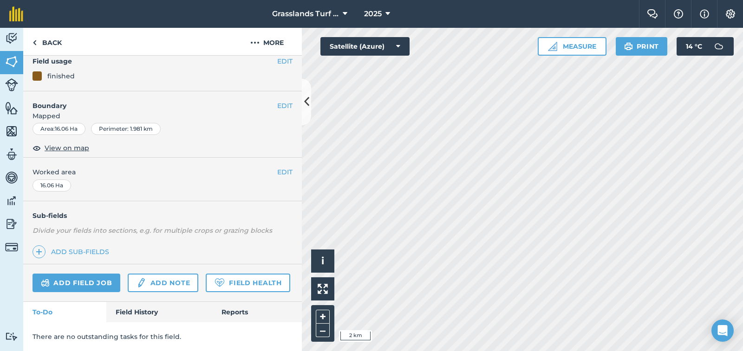
scroll to position [111, 0]
click at [57, 41] on link "Back" at bounding box center [47, 41] width 48 height 27
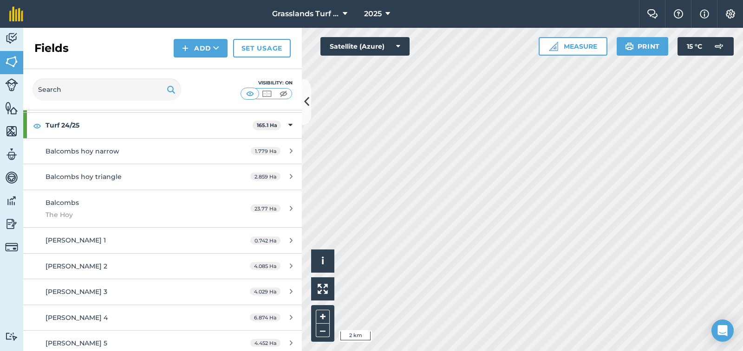
scroll to position [325, 0]
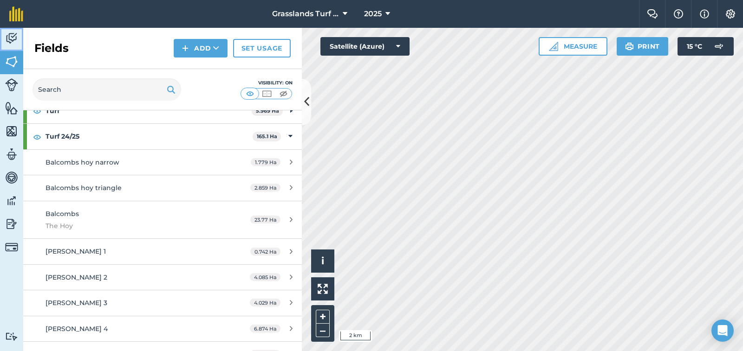
click at [14, 37] on img at bounding box center [11, 39] width 13 height 14
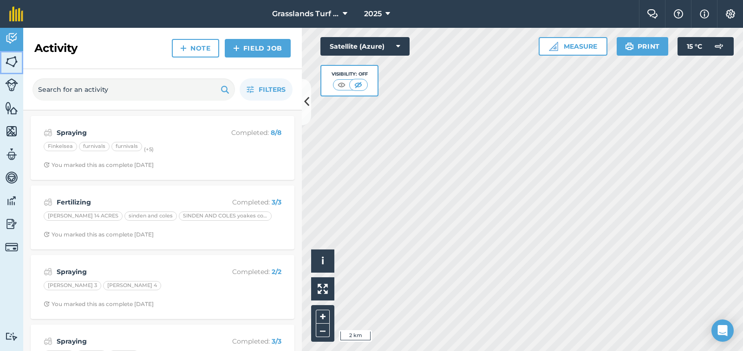
click at [13, 60] on img at bounding box center [11, 62] width 13 height 14
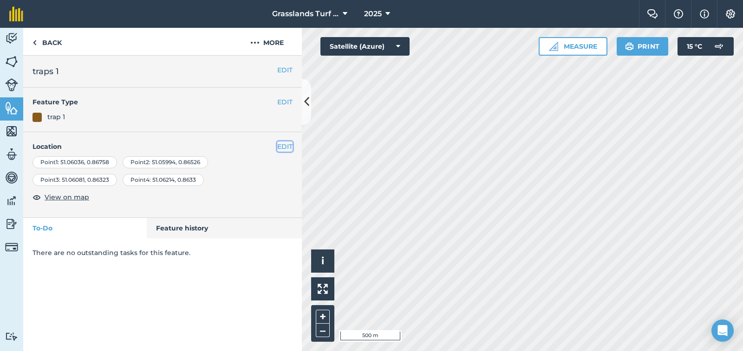
click at [280, 146] on button "EDIT" at bounding box center [284, 147] width 15 height 10
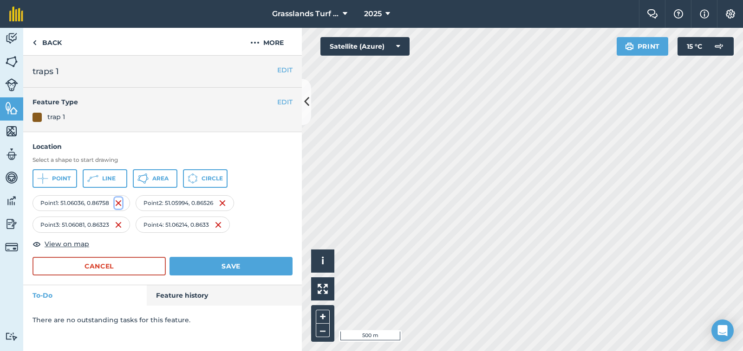
click at [121, 204] on img at bounding box center [118, 203] width 7 height 11
click at [121, 208] on img at bounding box center [117, 203] width 7 height 11
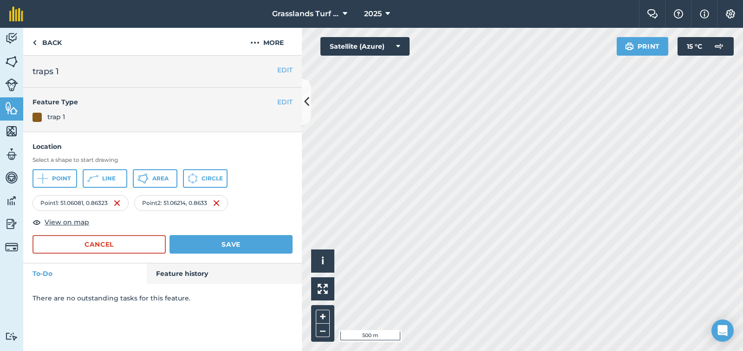
click at [123, 202] on div "Point 1 : 51.06081 , 0.86323" at bounding box center [80, 203] width 96 height 16
click at [118, 204] on img at bounding box center [116, 203] width 7 height 11
click at [110, 201] on img at bounding box center [111, 203] width 7 height 11
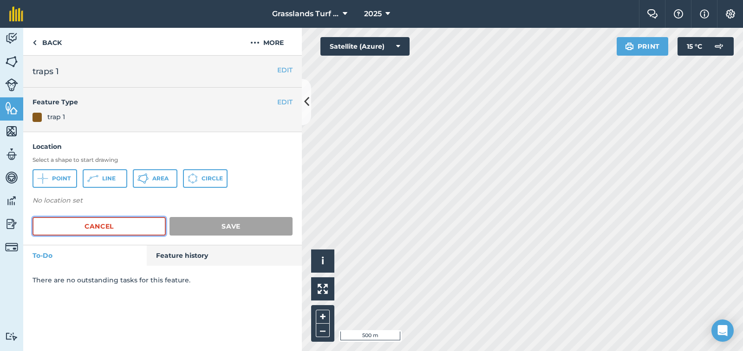
click at [120, 231] on button "Cancel" at bounding box center [98, 226] width 133 height 19
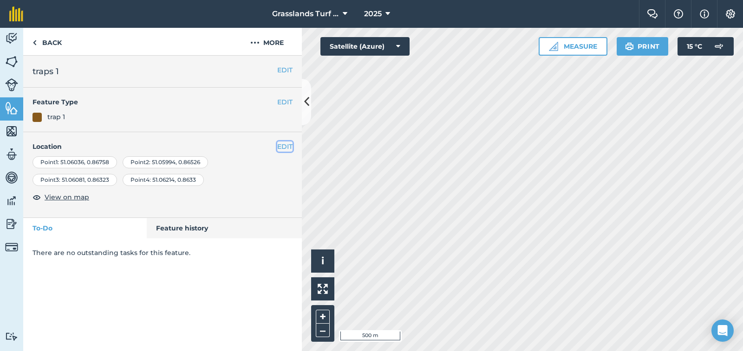
click at [282, 148] on button "EDIT" at bounding box center [284, 147] width 15 height 10
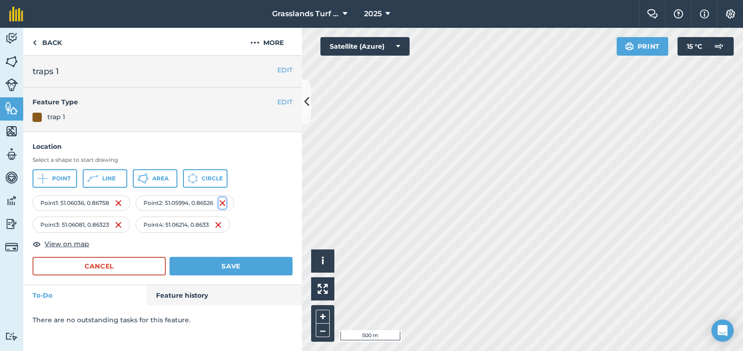
click at [226, 206] on img at bounding box center [222, 203] width 7 height 11
click at [225, 204] on div "Point 2 : 51.06081 , 0.86323" at bounding box center [184, 203] width 97 height 16
click at [224, 204] on img at bounding box center [221, 203] width 7 height 11
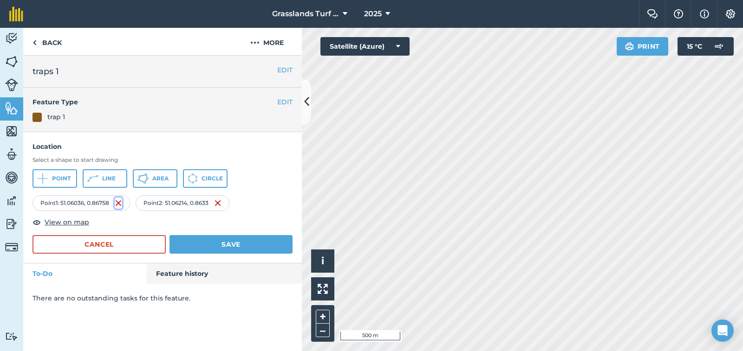
click at [120, 202] on img at bounding box center [118, 203] width 7 height 11
click at [111, 202] on img at bounding box center [111, 203] width 7 height 11
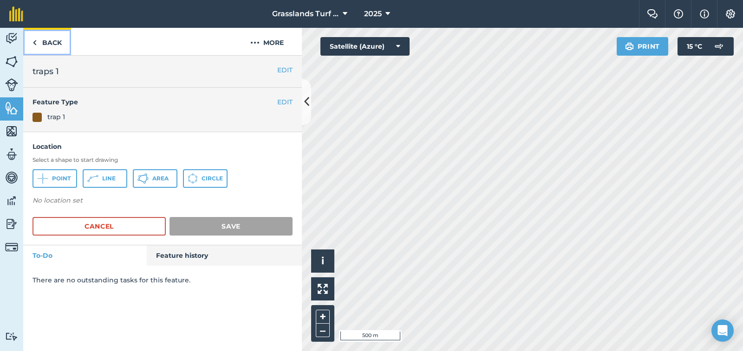
click at [48, 39] on link "Back" at bounding box center [47, 41] width 48 height 27
click at [285, 71] on button "EDIT" at bounding box center [284, 70] width 15 height 10
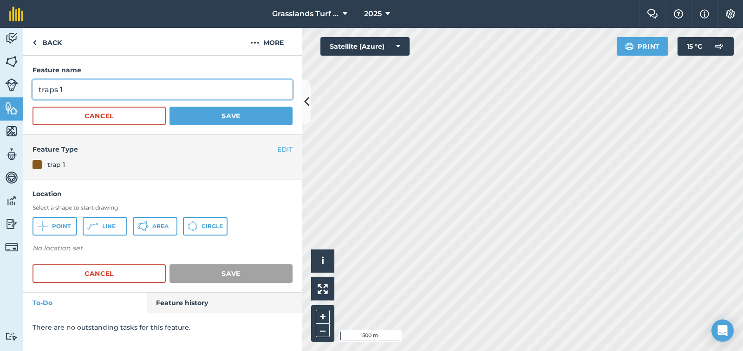
click at [127, 96] on input "traps 1" at bounding box center [162, 89] width 260 height 19
type input "t"
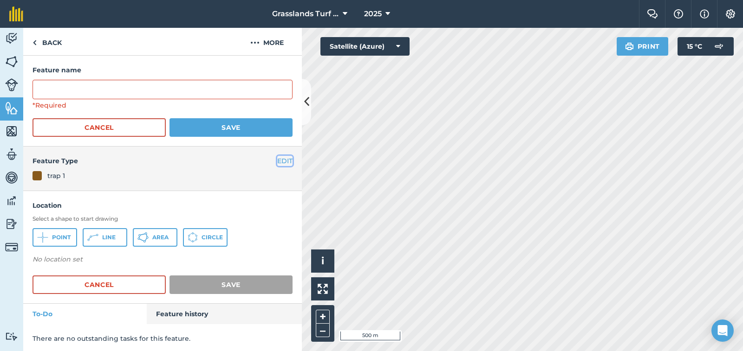
click at [277, 162] on button "EDIT" at bounding box center [284, 161] width 15 height 10
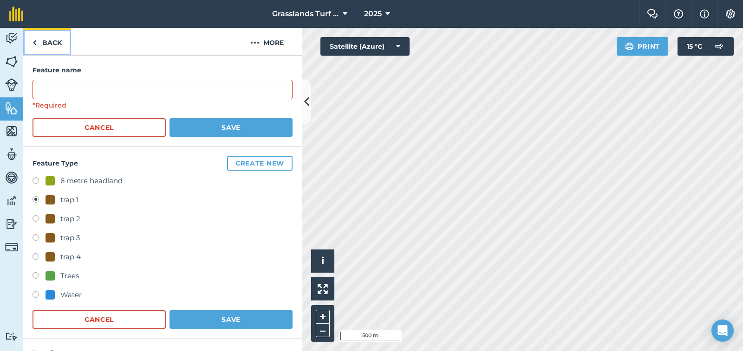
click at [52, 39] on link "Back" at bounding box center [47, 41] width 48 height 27
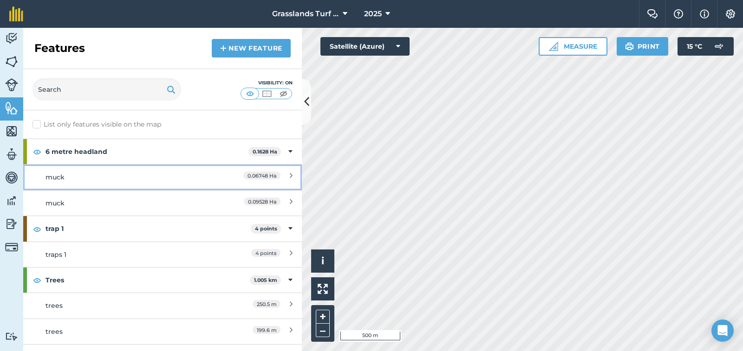
click at [290, 174] on icon at bounding box center [291, 177] width 3 height 10
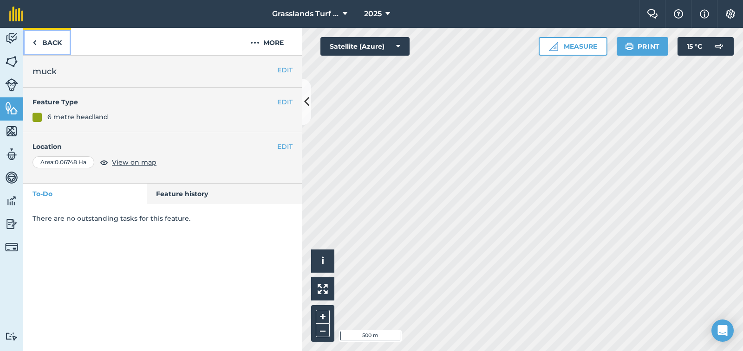
click at [50, 43] on link "Back" at bounding box center [47, 41] width 48 height 27
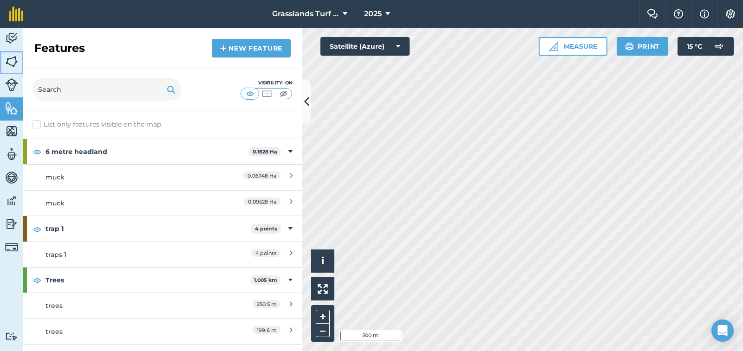
click at [12, 60] on img at bounding box center [11, 62] width 13 height 14
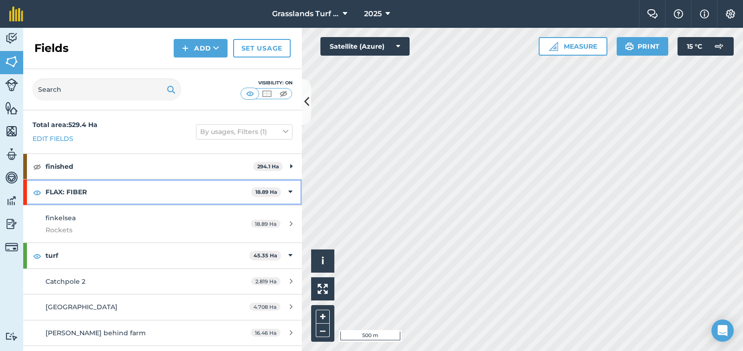
click at [288, 191] on icon at bounding box center [290, 192] width 4 height 10
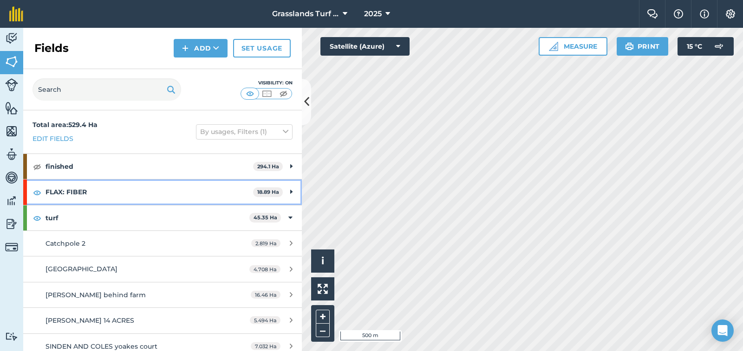
click at [290, 191] on icon at bounding box center [291, 192] width 2 height 10
